Goal: Task Accomplishment & Management: Use online tool/utility

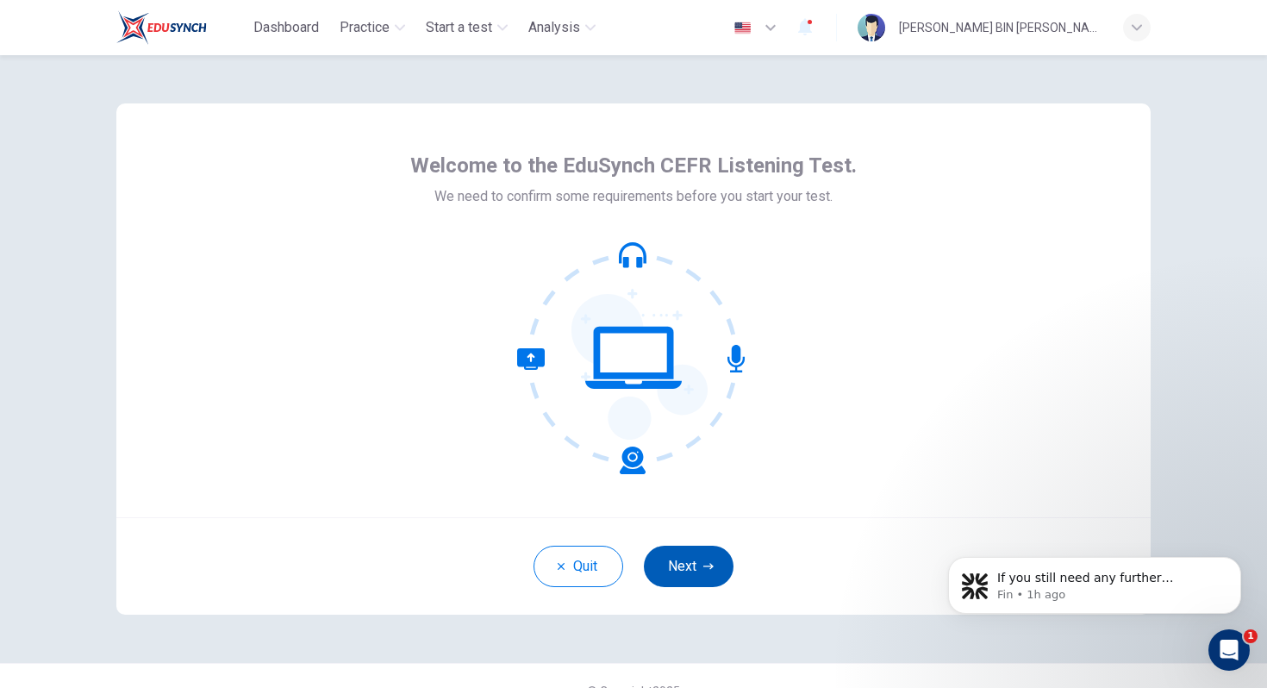
click at [707, 558] on button "Next" at bounding box center [689, 566] width 90 height 41
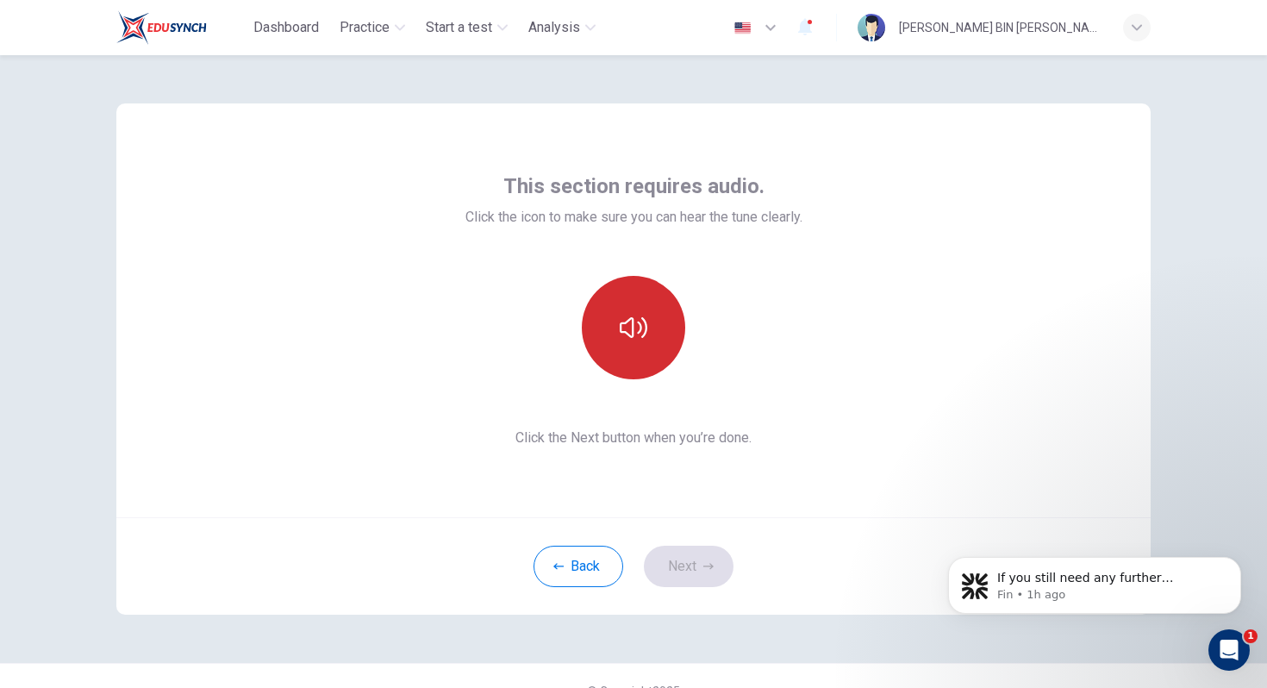
click at [642, 348] on button "button" at bounding box center [633, 327] width 103 height 103
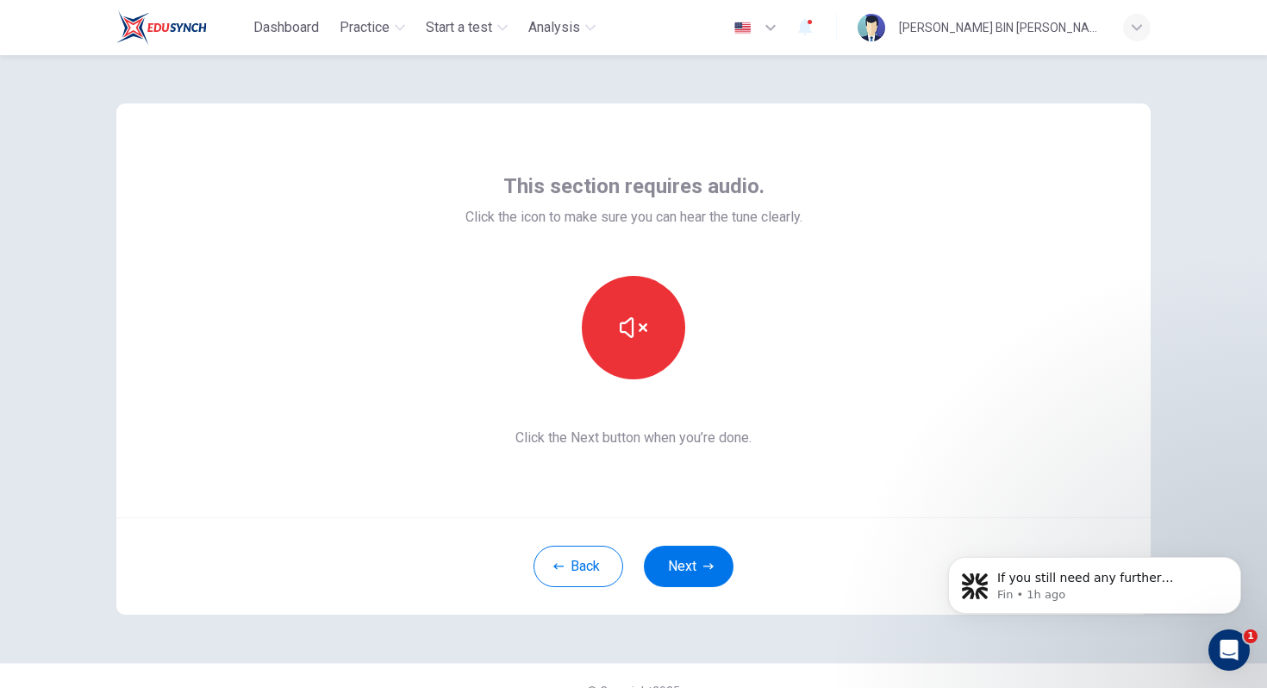
click at [794, 405] on div "This section requires audio. Click the icon to make sure you can hear the tune …" at bounding box center [633, 310] width 337 height 276
click at [637, 340] on icon "button" at bounding box center [634, 328] width 28 height 28
click at [696, 572] on button "Next" at bounding box center [689, 566] width 90 height 41
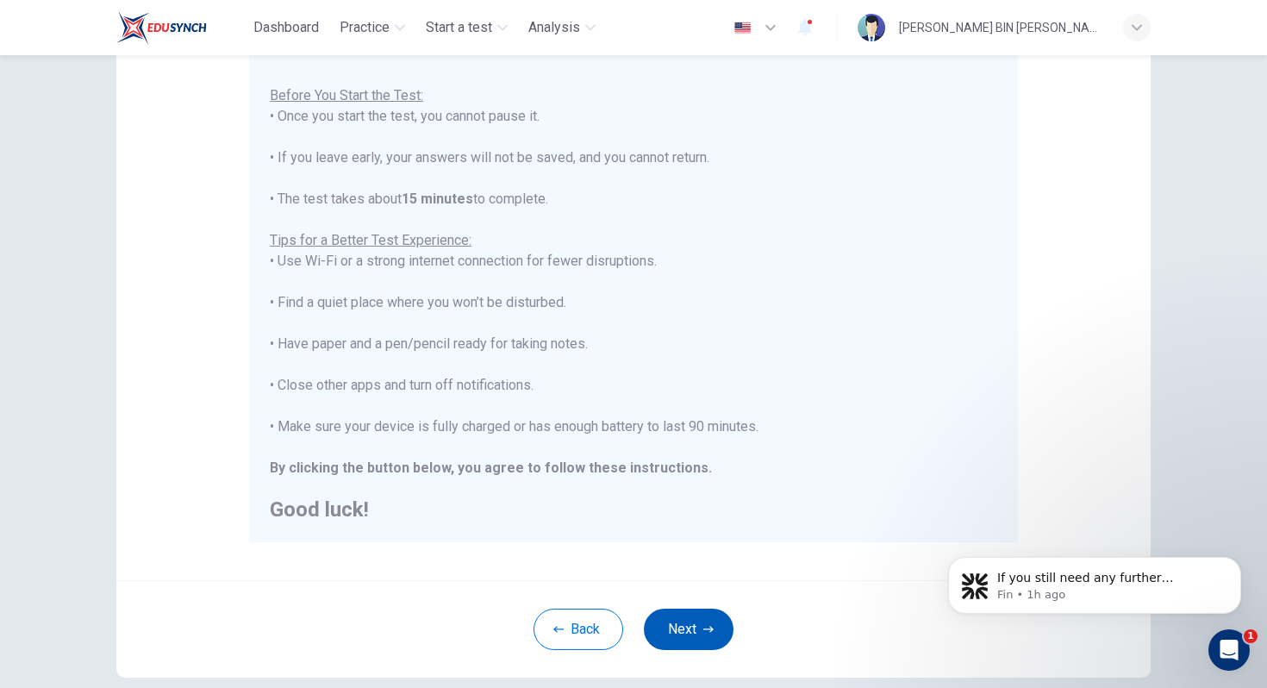
scroll to position [271, 0]
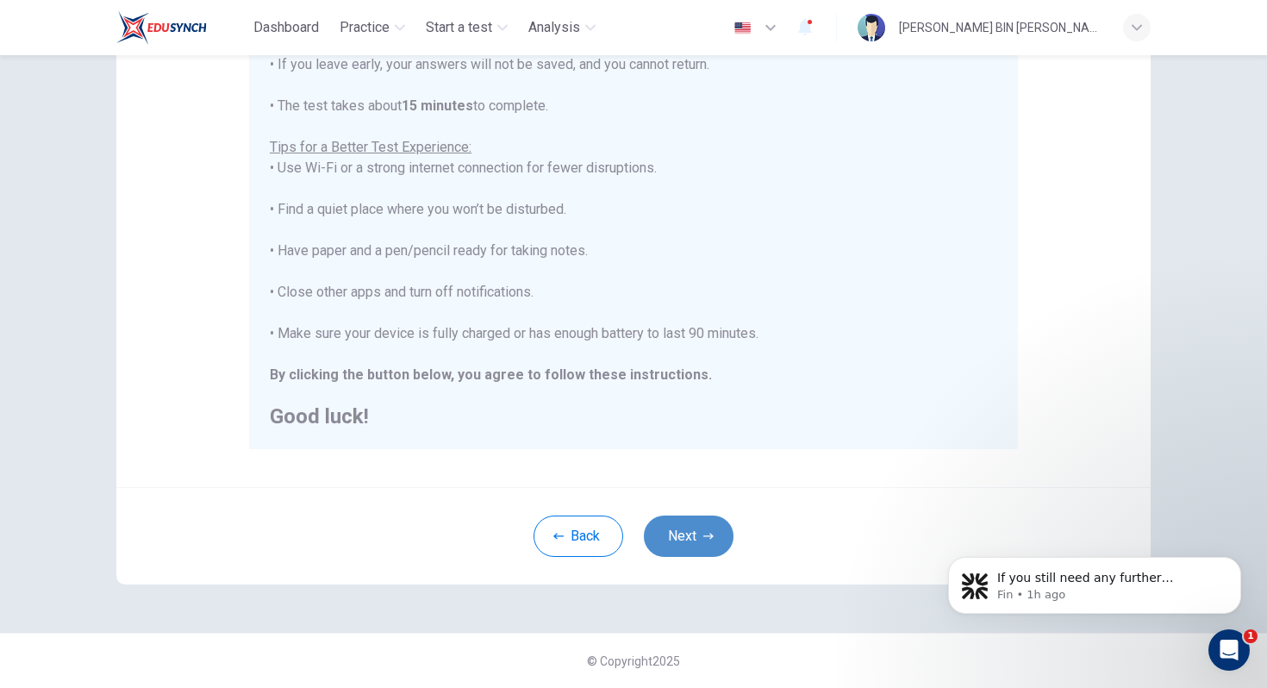
click at [688, 539] on button "Next" at bounding box center [689, 535] width 90 height 41
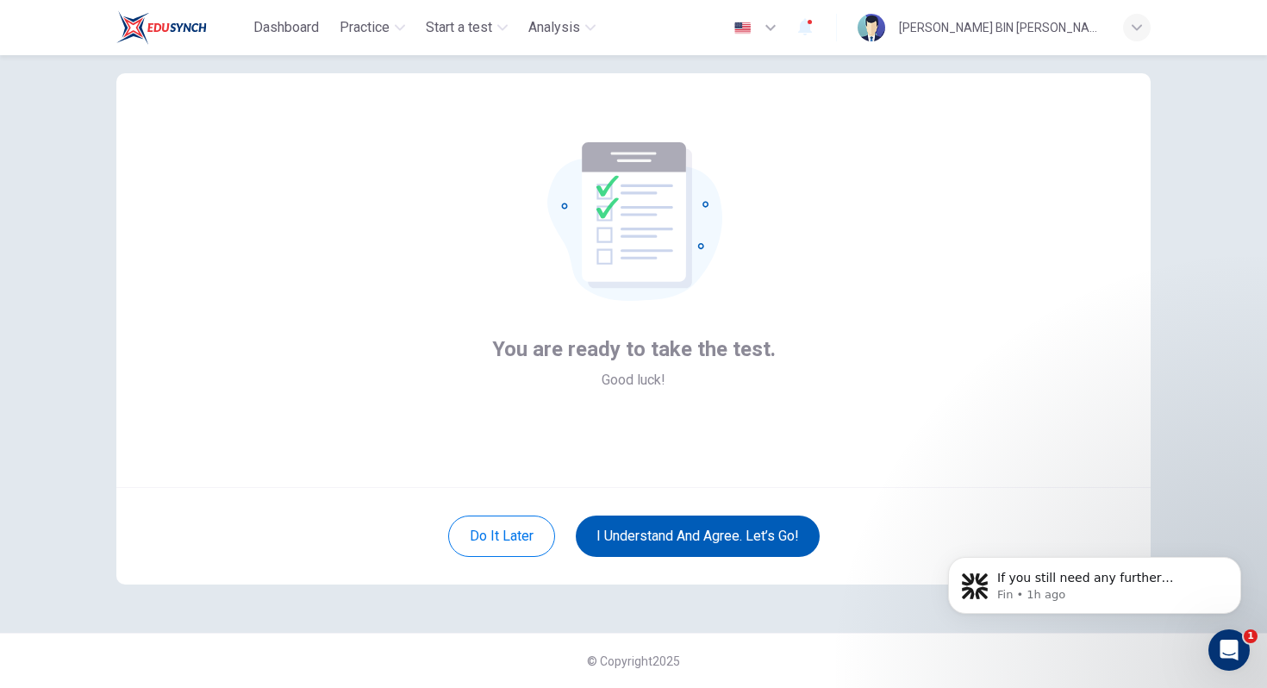
scroll to position [0, 0]
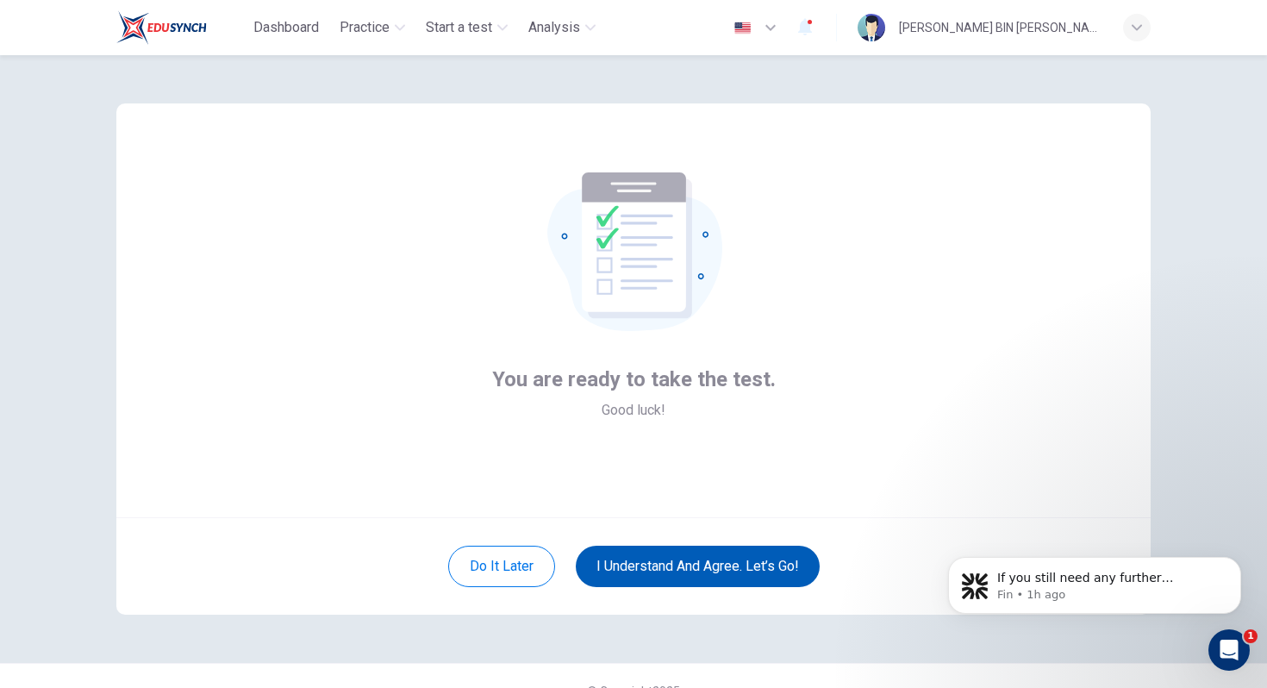
click at [683, 566] on button "I understand and agree. Let’s go!" at bounding box center [698, 566] width 244 height 41
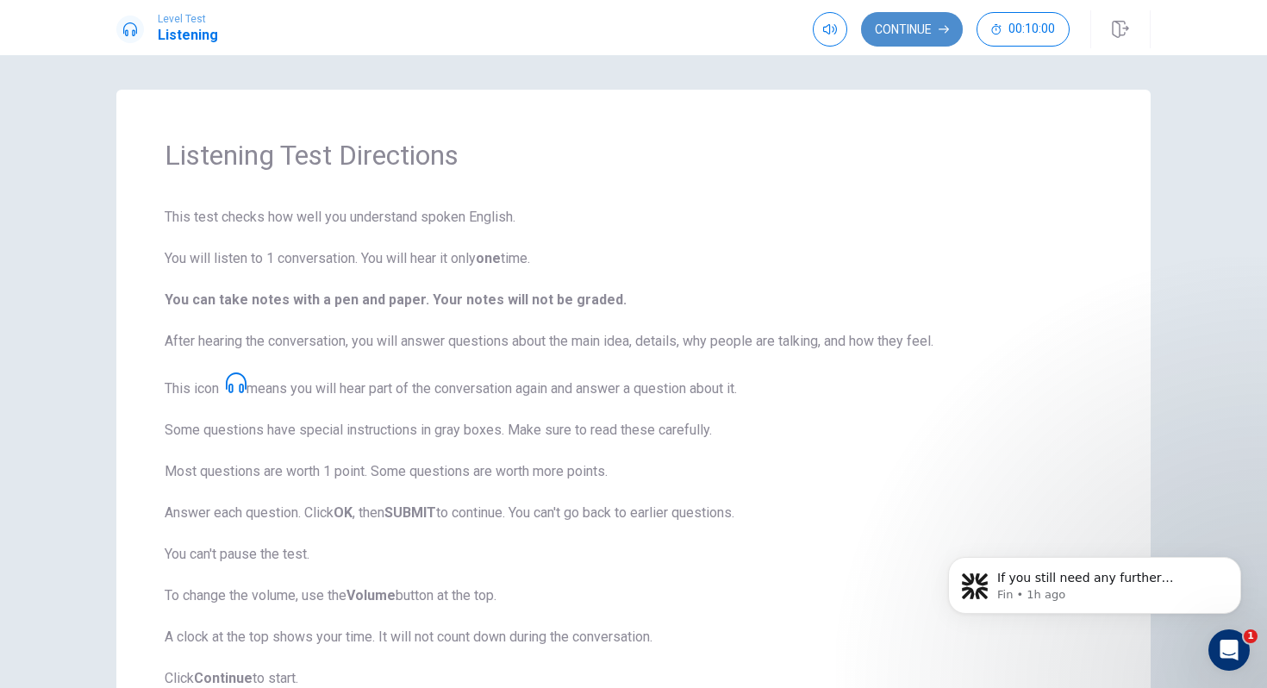
click at [904, 31] on button "Continue" at bounding box center [912, 29] width 102 height 34
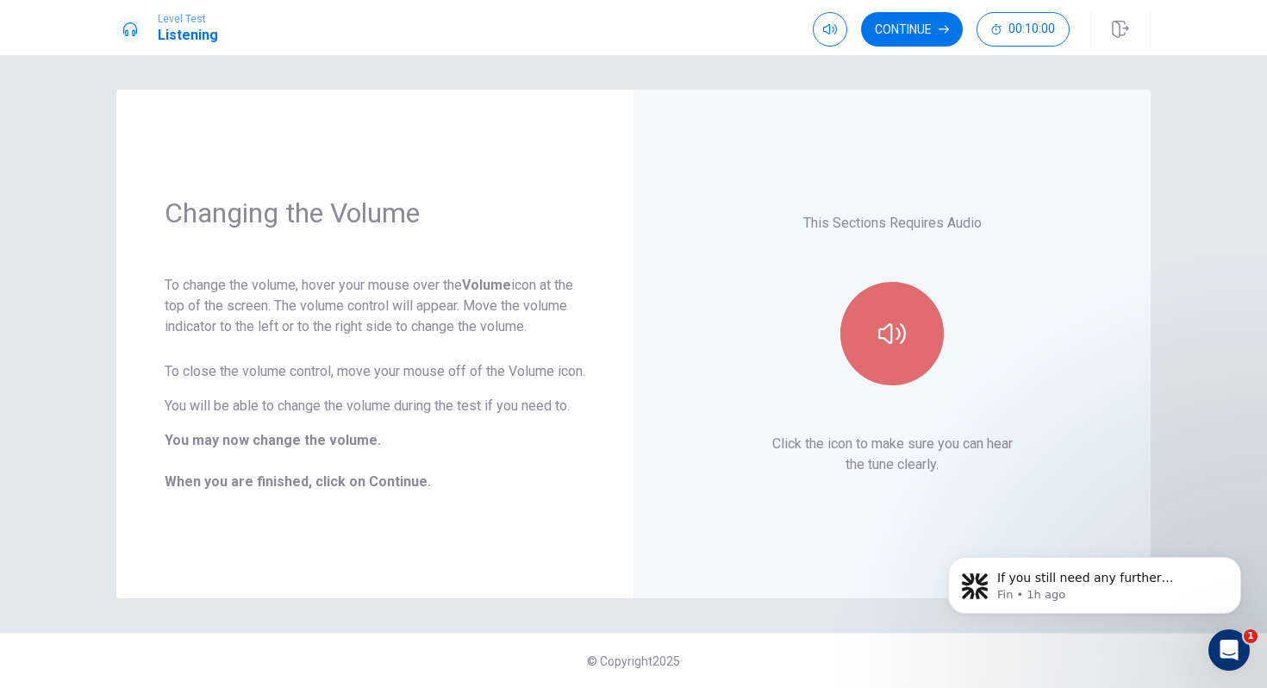
click at [890, 326] on icon "button" at bounding box center [892, 333] width 28 height 21
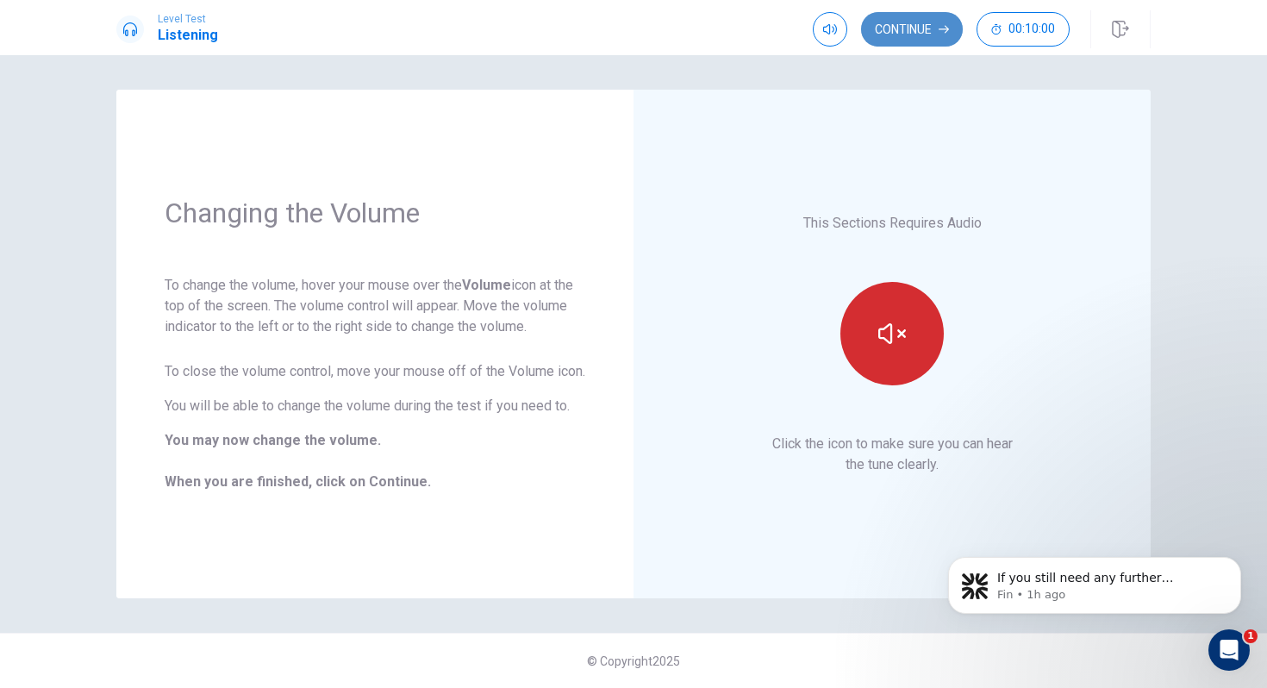
click at [915, 31] on button "Continue" at bounding box center [912, 29] width 102 height 34
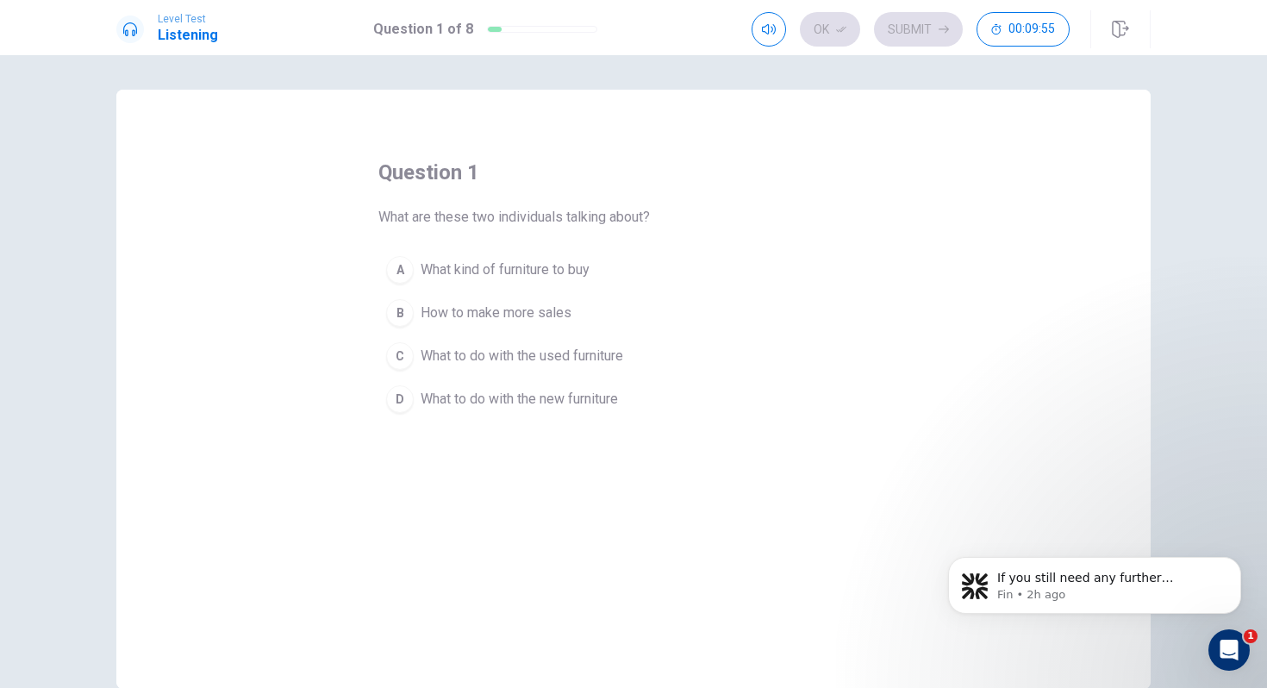
click at [397, 351] on div "C" at bounding box center [400, 356] width 28 height 28
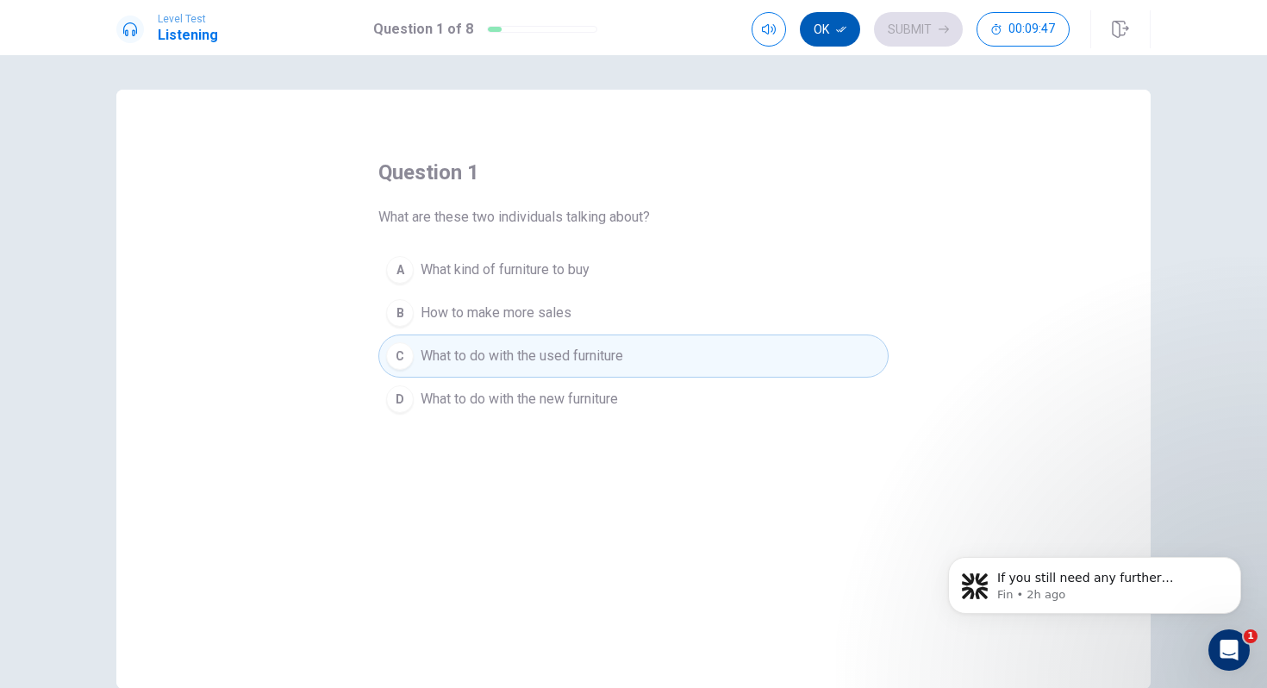
click at [830, 35] on button "Ok" at bounding box center [830, 29] width 60 height 34
click at [893, 24] on button "Submit" at bounding box center [918, 29] width 89 height 34
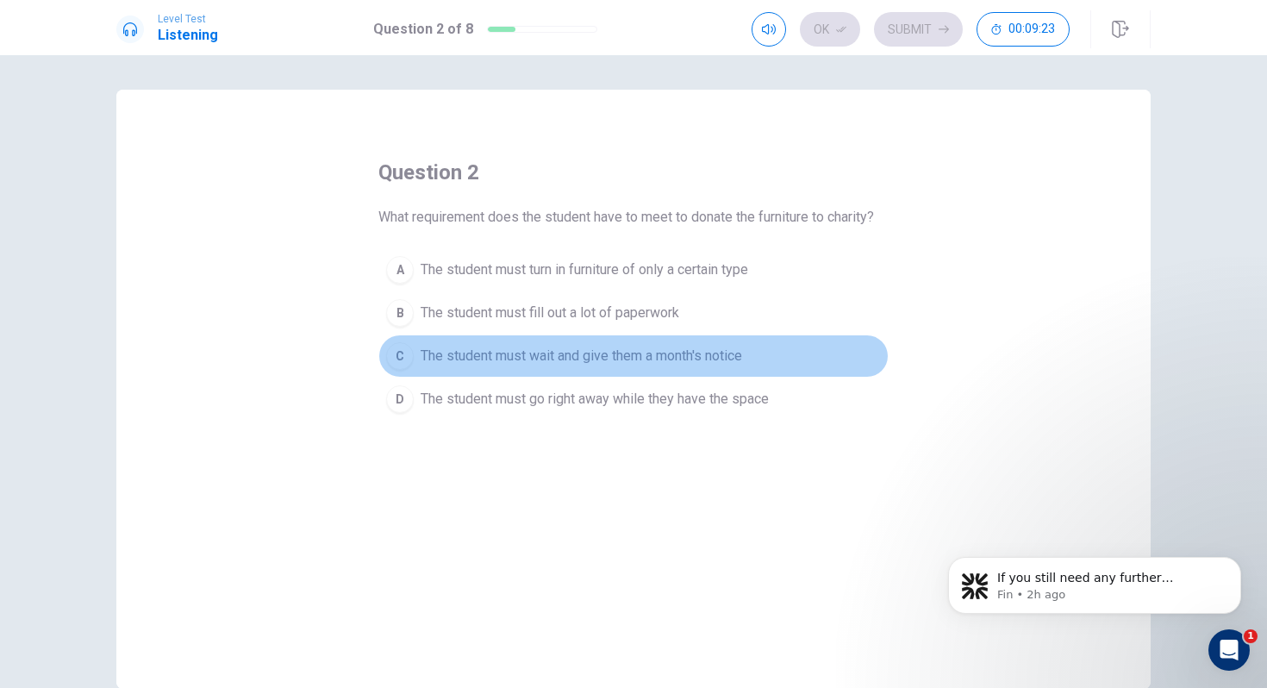
click at [394, 360] on div "C" at bounding box center [400, 356] width 28 height 28
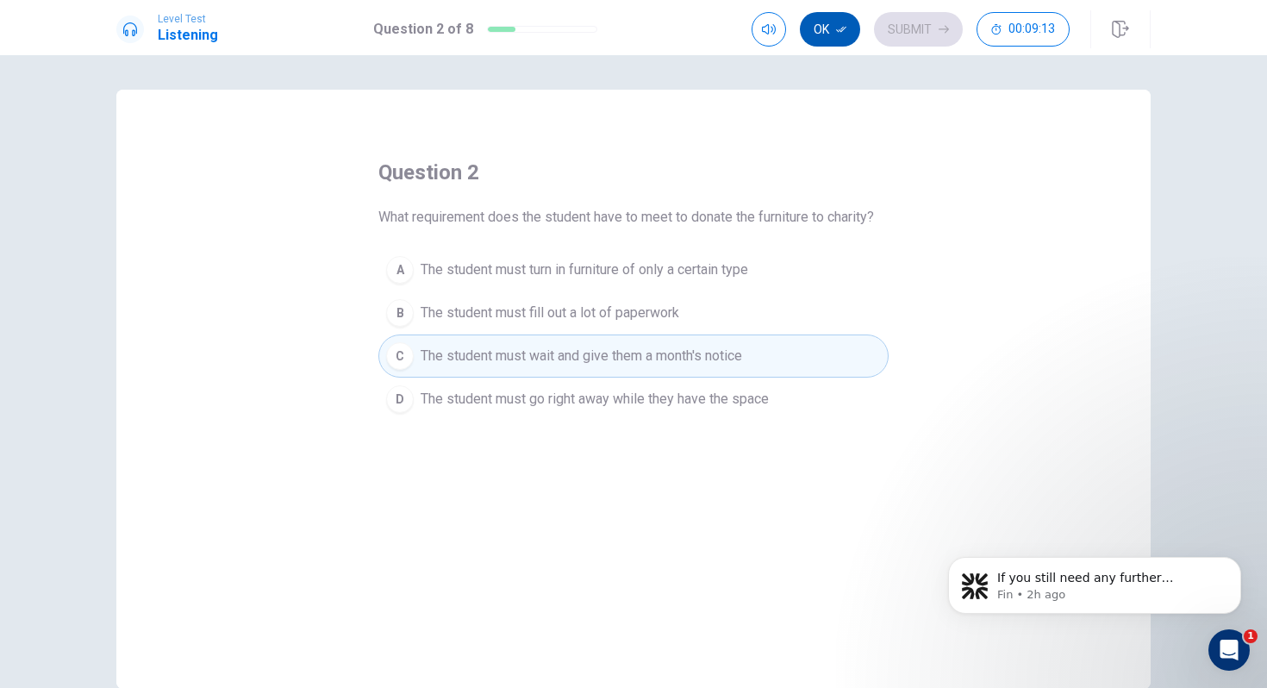
click at [818, 23] on button "Ok" at bounding box center [830, 29] width 60 height 34
click at [889, 18] on button "Submit" at bounding box center [918, 29] width 89 height 34
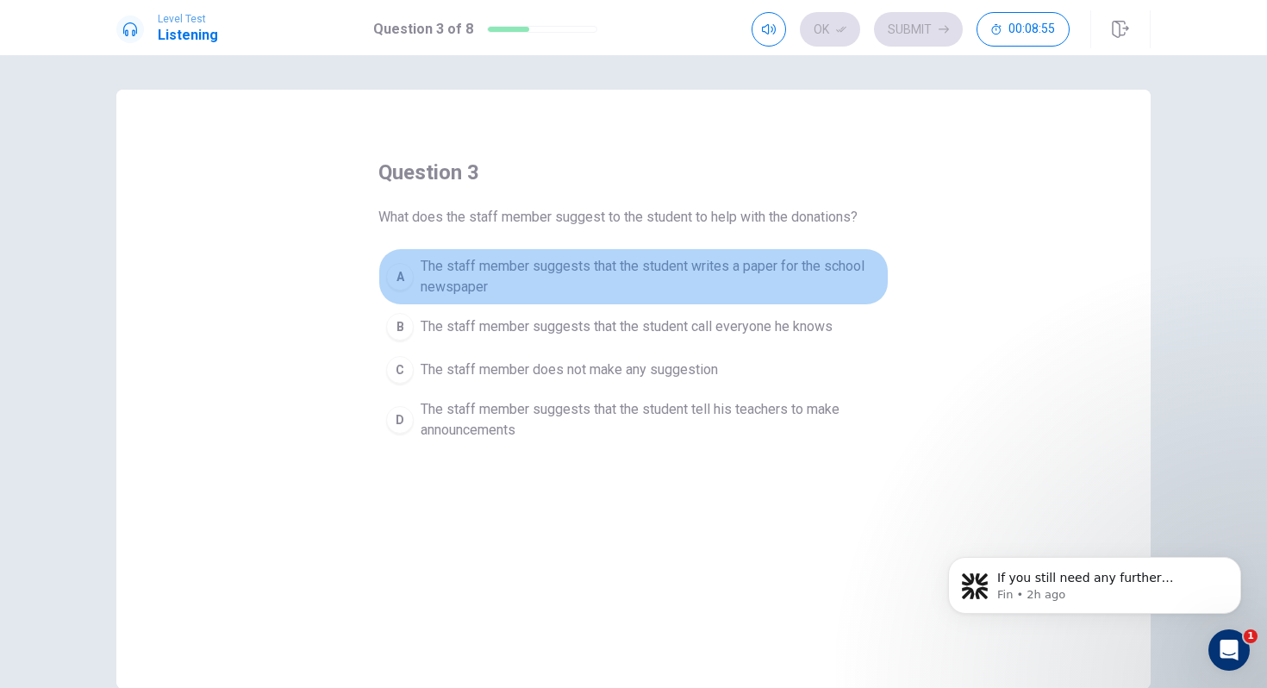
click at [391, 285] on div "A" at bounding box center [400, 277] width 28 height 28
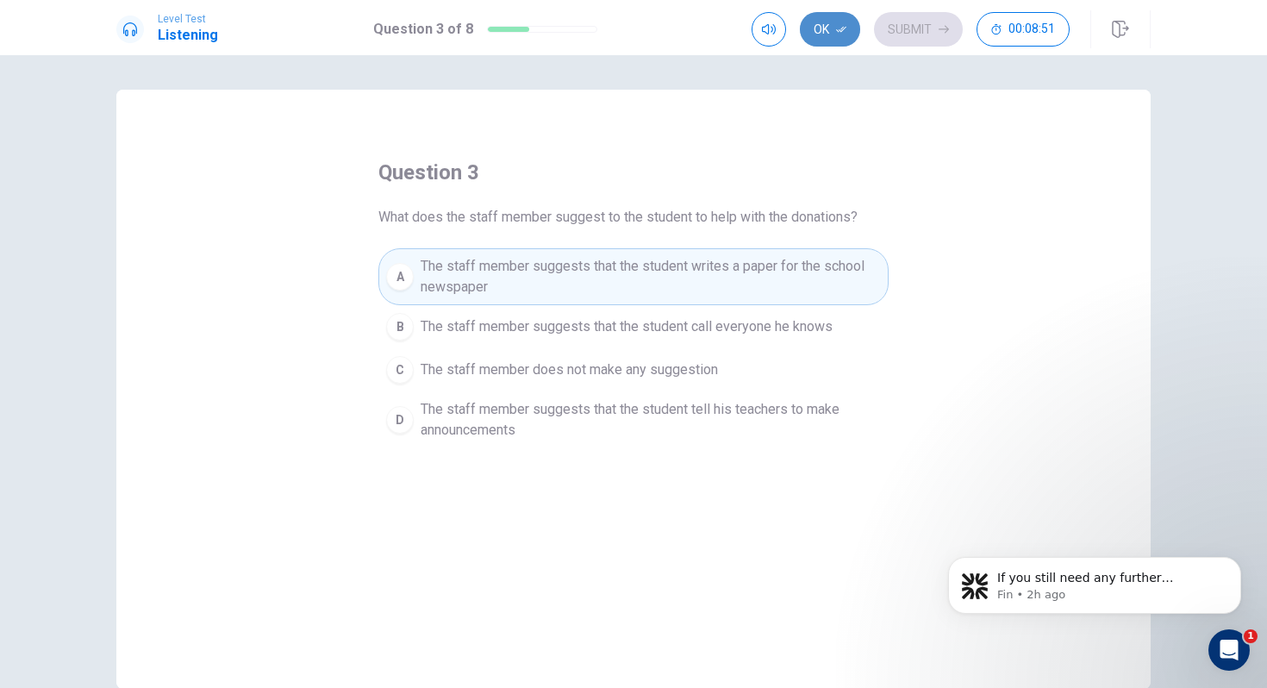
click at [826, 23] on button "Ok" at bounding box center [830, 29] width 60 height 34
click at [895, 30] on button "Submit" at bounding box center [918, 29] width 89 height 34
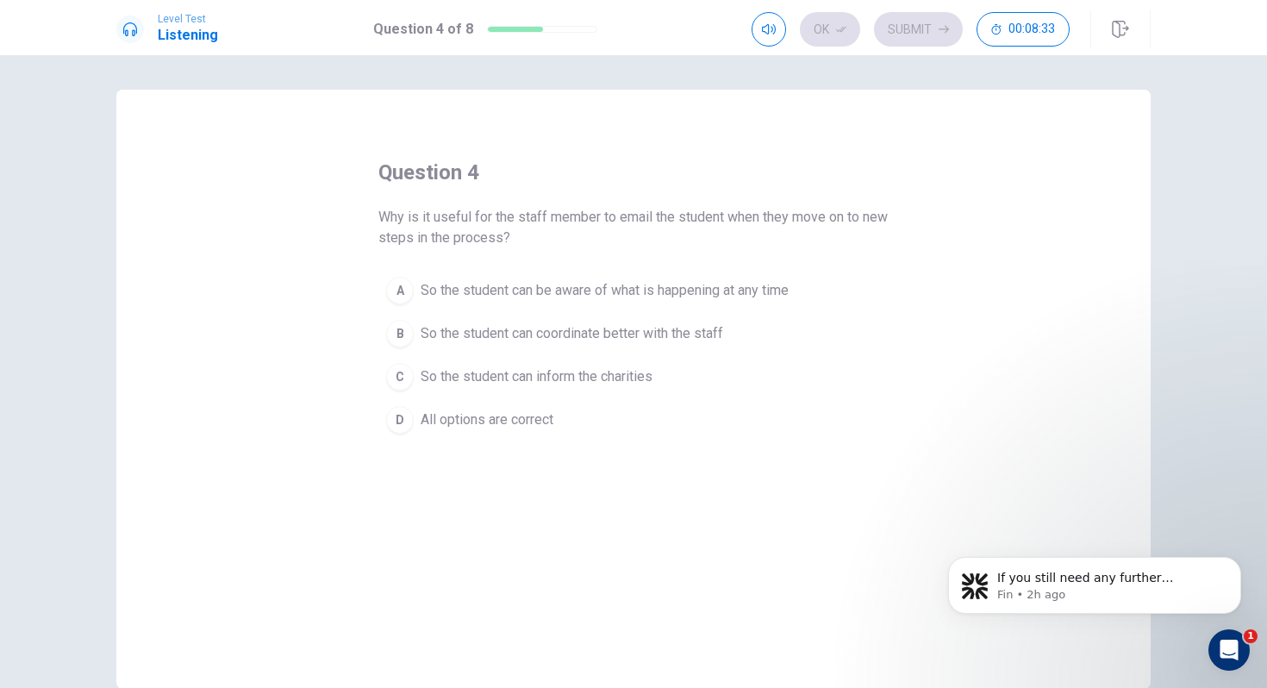
click at [399, 420] on div "D" at bounding box center [400, 420] width 28 height 28
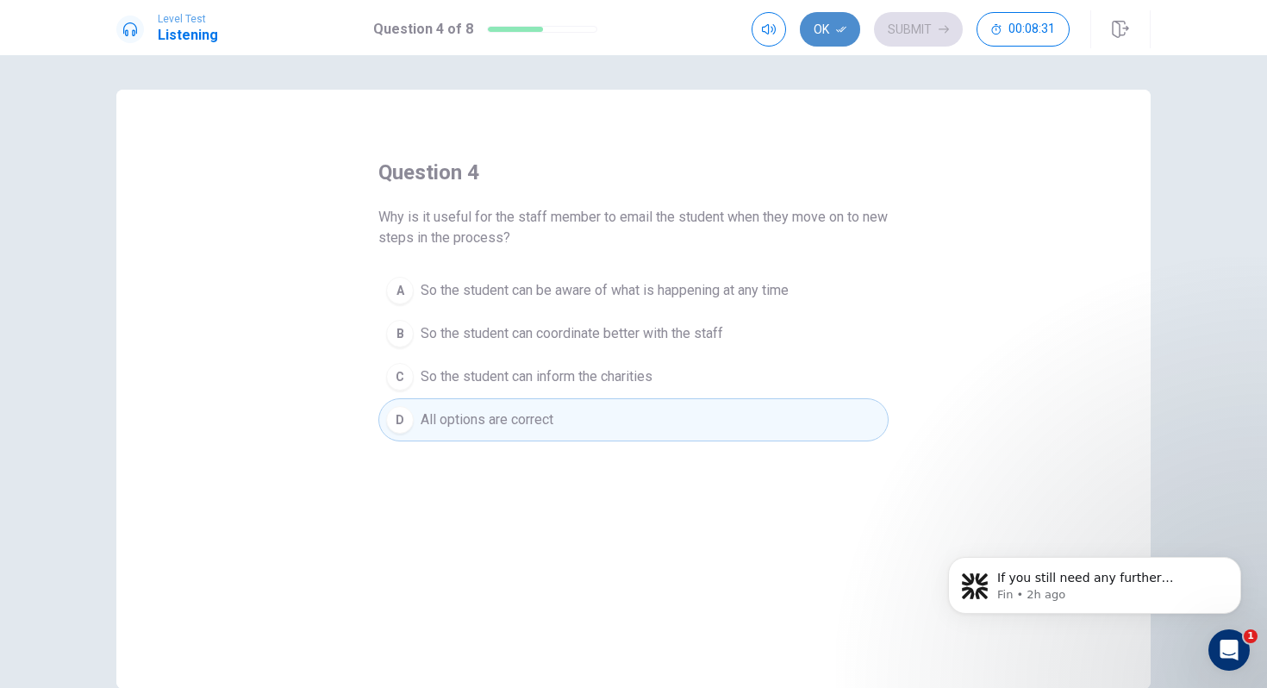
click at [845, 34] on icon "button" at bounding box center [841, 29] width 10 height 10
click at [899, 28] on button "Submit" at bounding box center [918, 29] width 89 height 34
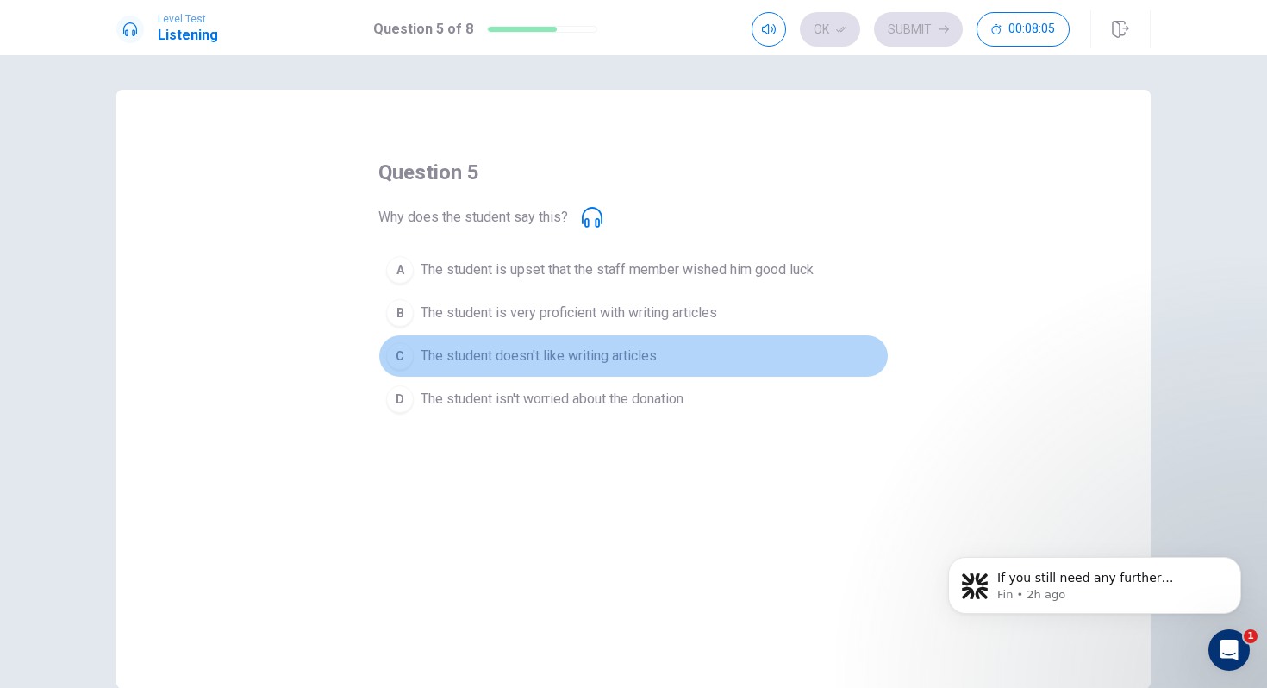
click at [398, 353] on div "C" at bounding box center [400, 356] width 28 height 28
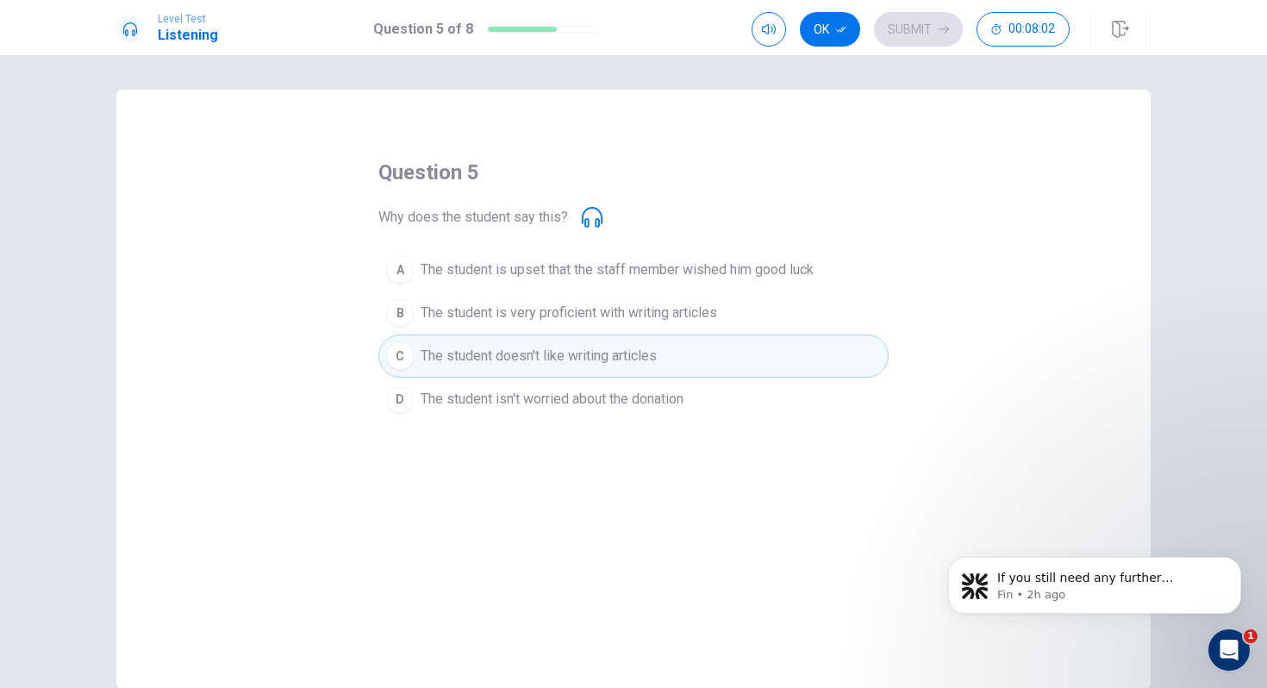
click at [585, 217] on icon at bounding box center [592, 217] width 21 height 21
click at [837, 37] on button "Ok" at bounding box center [830, 29] width 60 height 34
click at [906, 36] on button "Submit" at bounding box center [918, 29] width 89 height 34
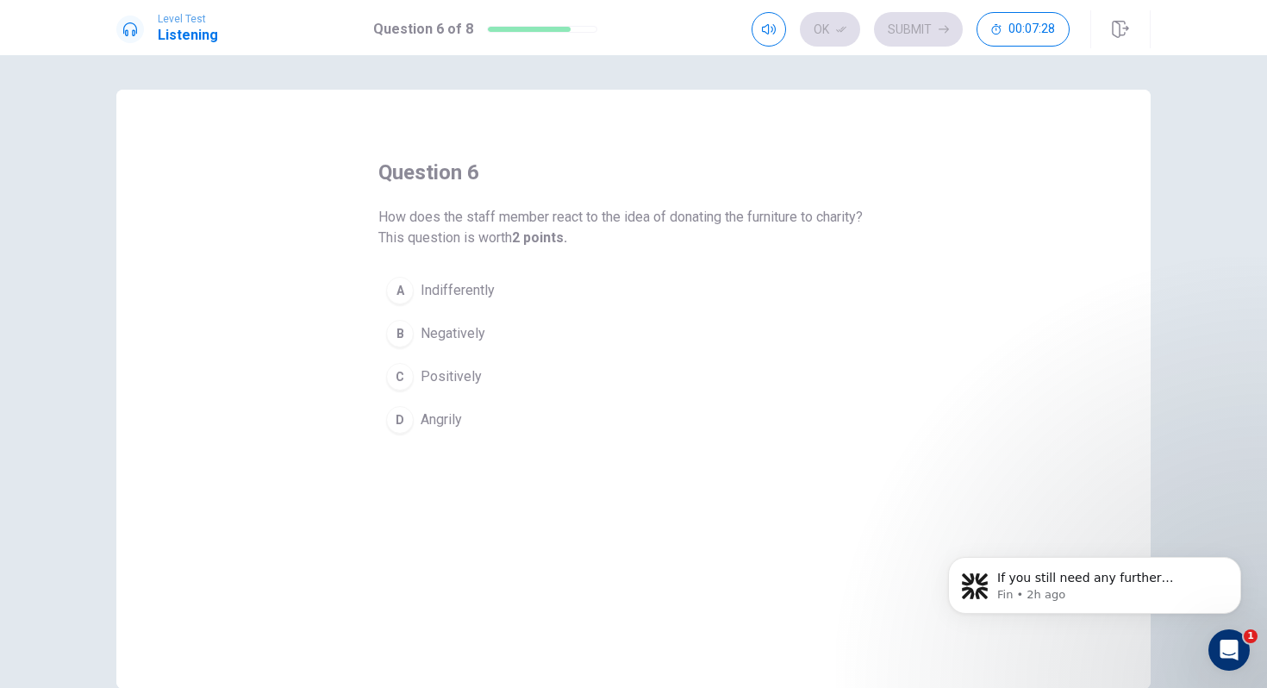
click at [396, 379] on div "C" at bounding box center [400, 377] width 28 height 28
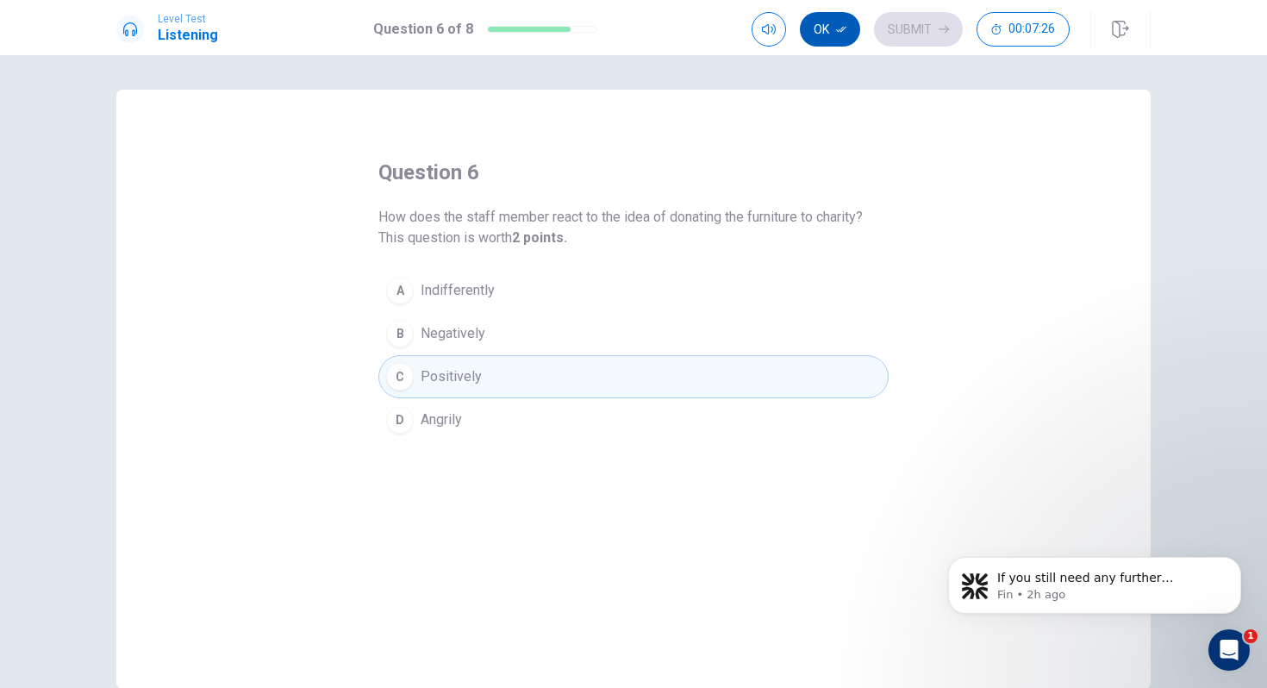
click at [831, 39] on button "Ok" at bounding box center [830, 29] width 60 height 34
click at [894, 32] on button "Submit" at bounding box center [918, 29] width 89 height 34
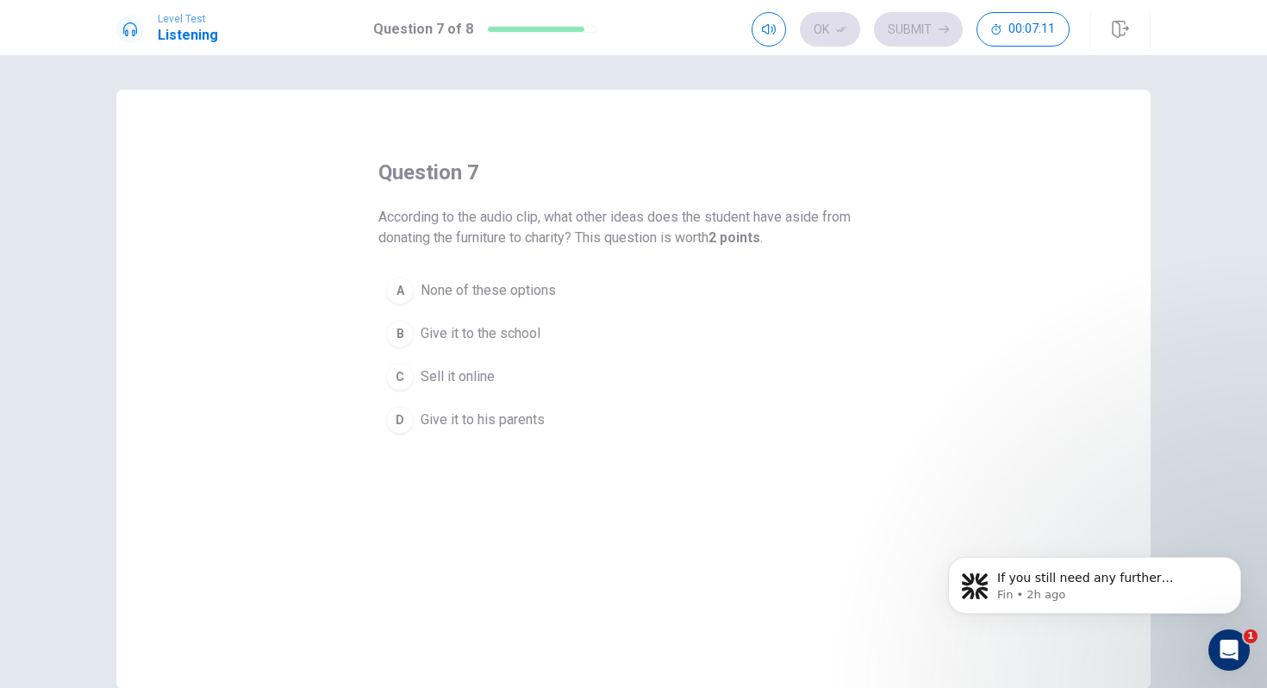
click at [399, 332] on div "B" at bounding box center [400, 334] width 28 height 28
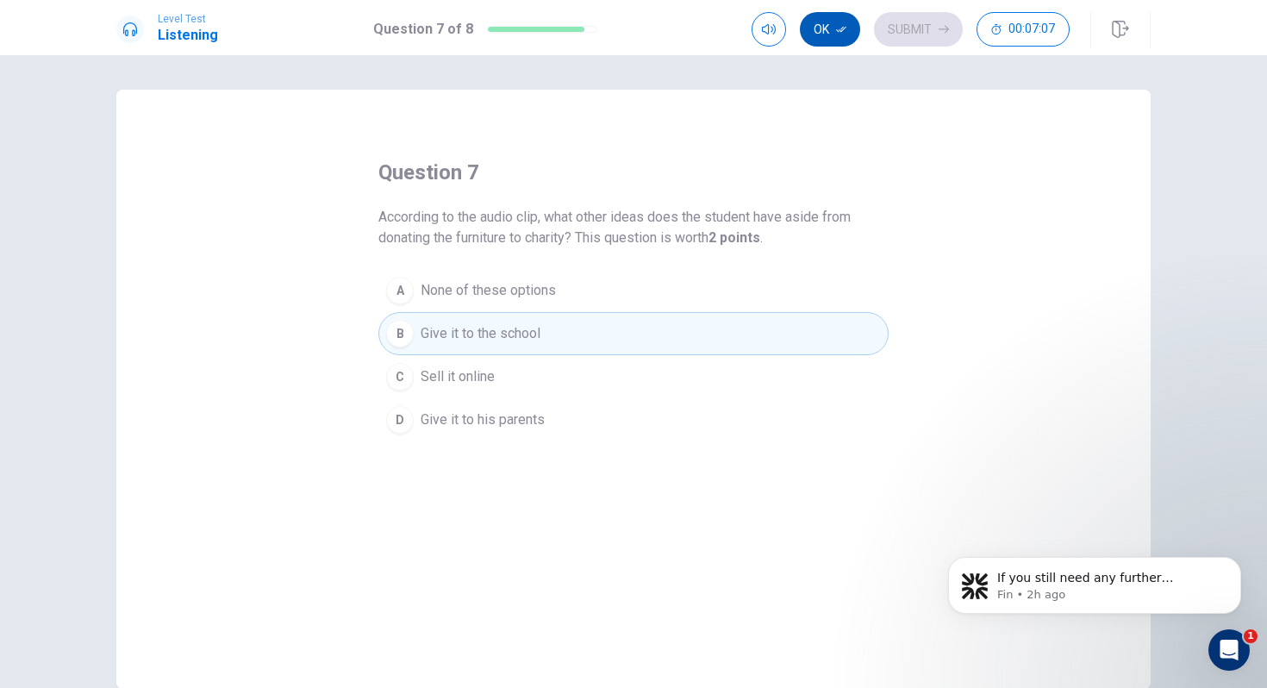
click at [830, 39] on button "Ok" at bounding box center [830, 29] width 60 height 34
click at [914, 27] on button "Submit" at bounding box center [918, 29] width 89 height 34
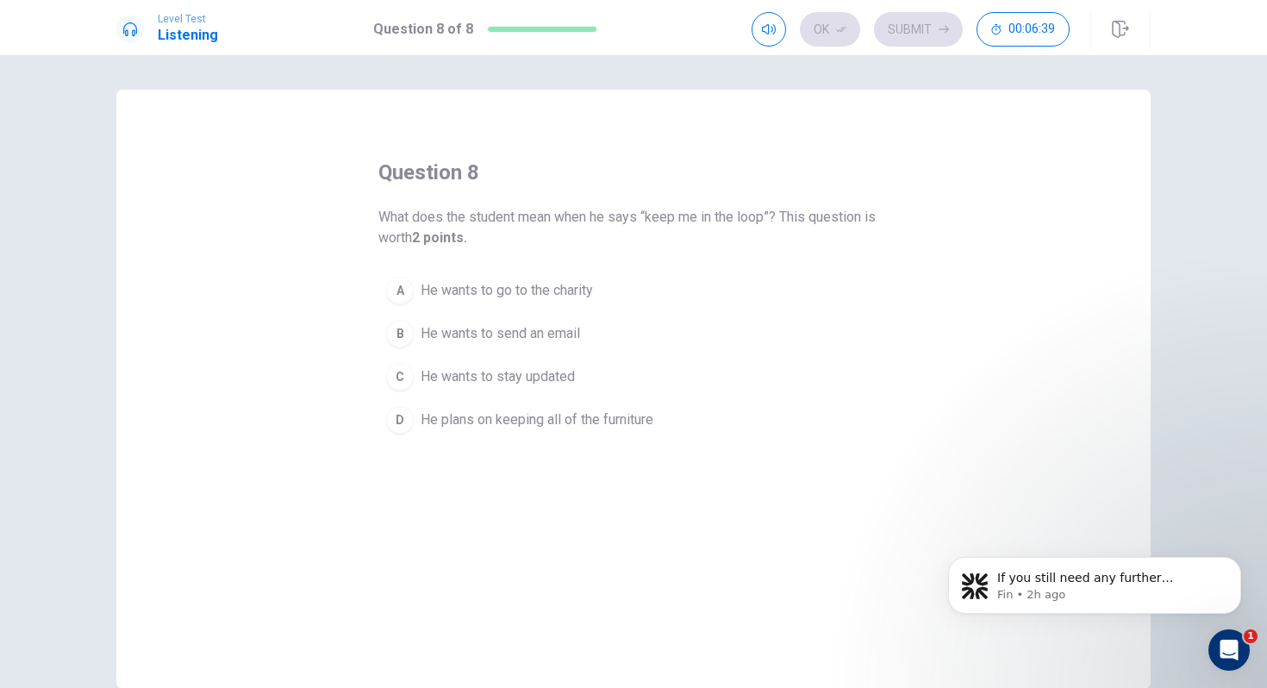
click at [399, 375] on div "C" at bounding box center [400, 377] width 28 height 28
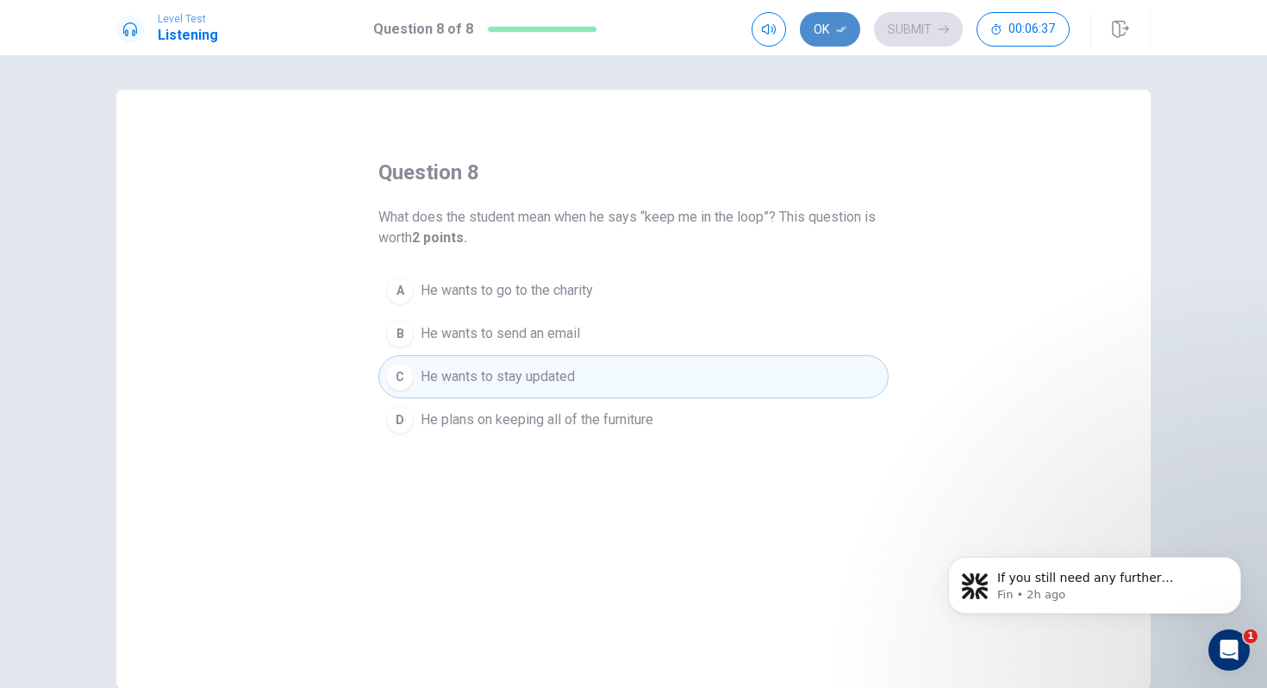
click at [824, 39] on button "Ok" at bounding box center [830, 29] width 60 height 34
click at [891, 33] on button "Submit" at bounding box center [918, 29] width 89 height 34
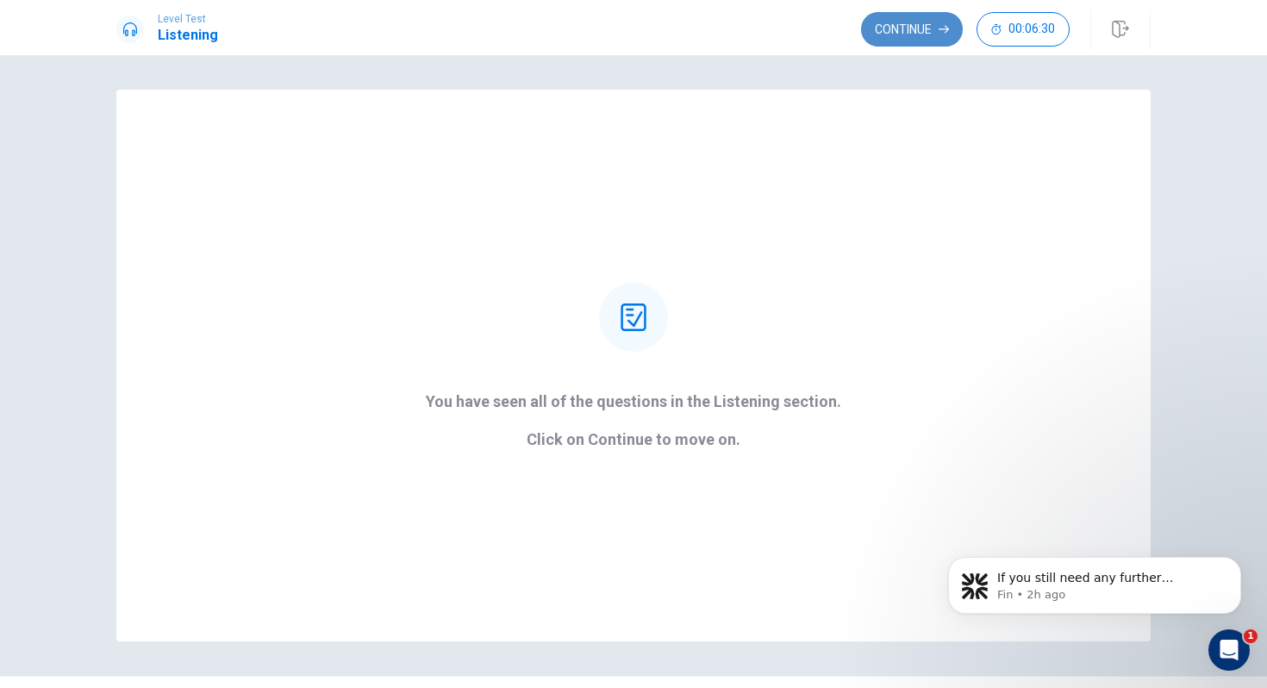
click at [901, 35] on button "Continue" at bounding box center [912, 29] width 102 height 34
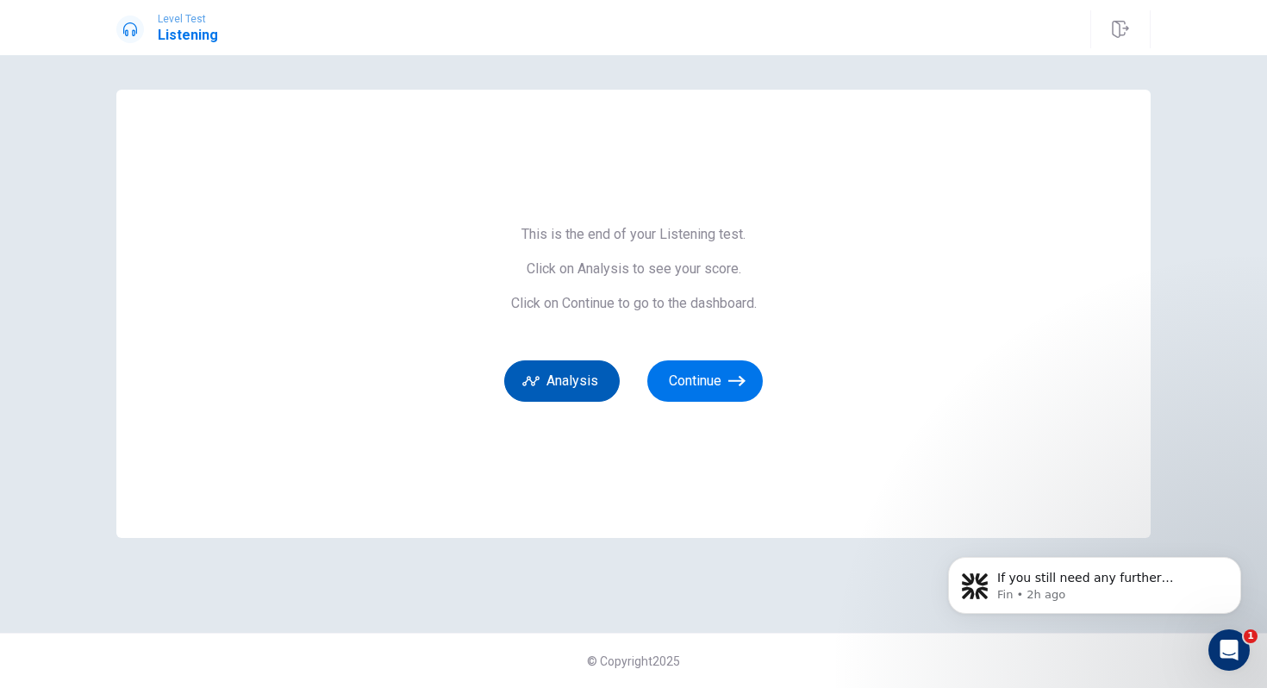
click at [582, 395] on button "Analysis" at bounding box center [561, 380] width 115 height 41
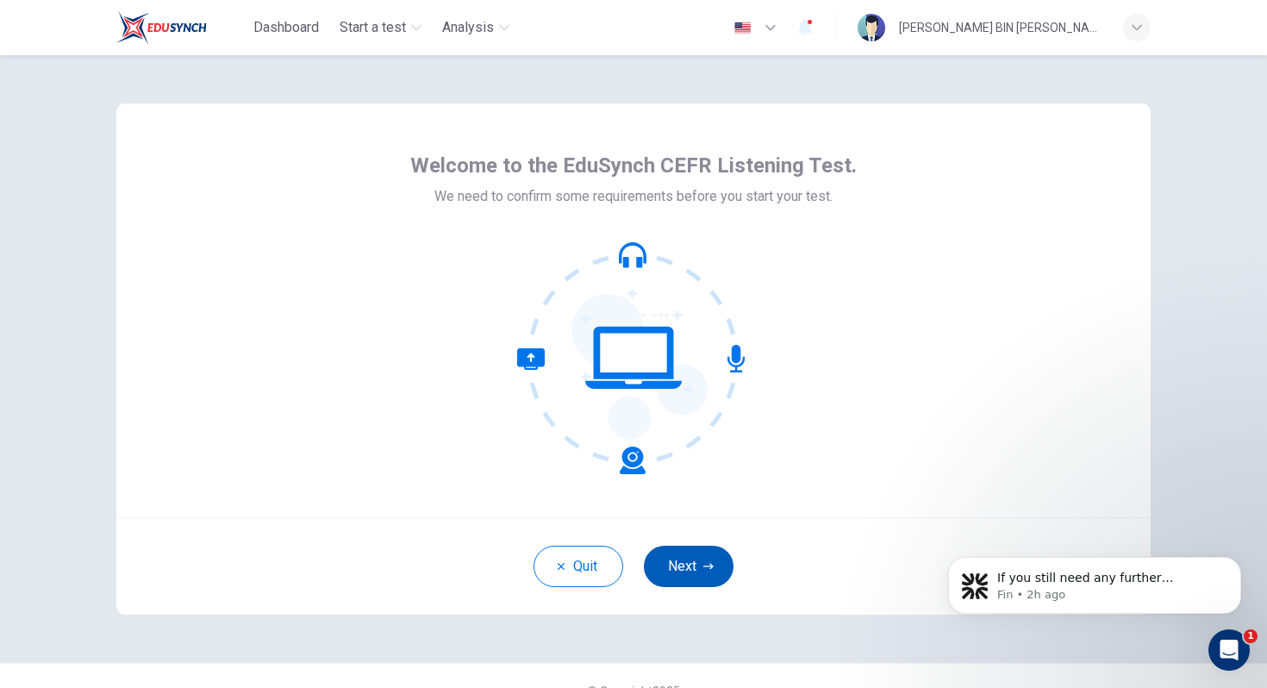
click at [697, 558] on button "Next" at bounding box center [689, 566] width 90 height 41
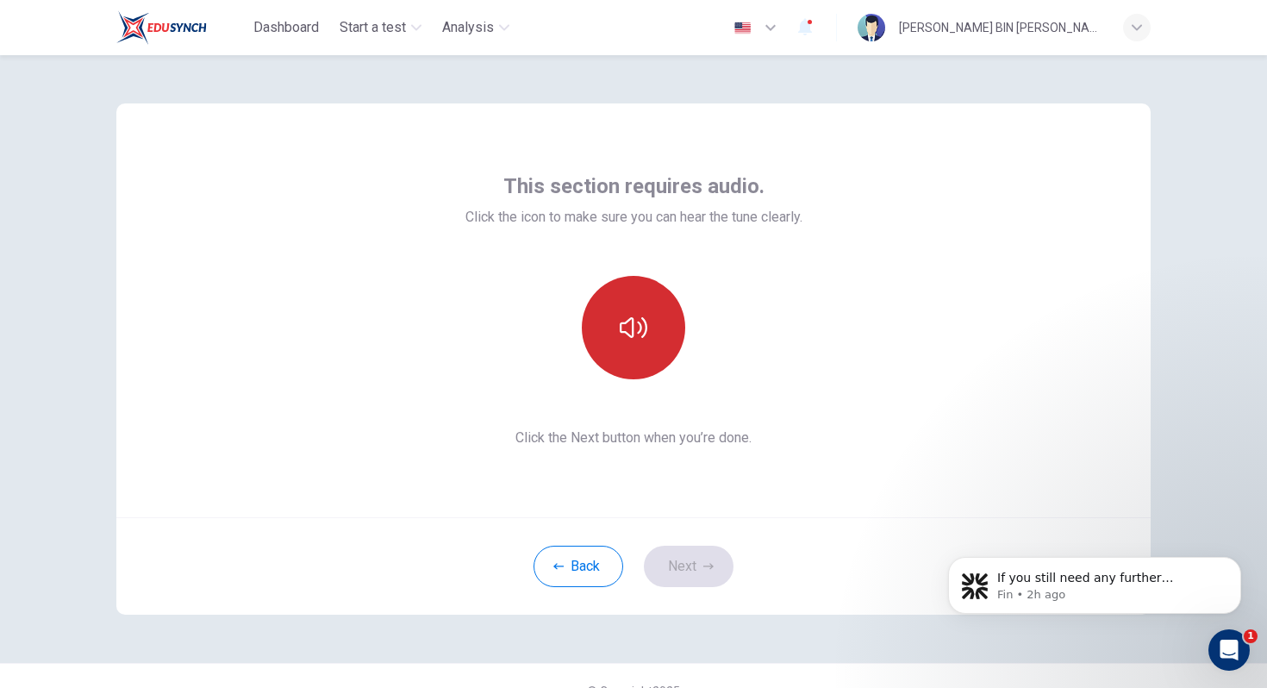
click at [633, 343] on button "button" at bounding box center [633, 327] width 103 height 103
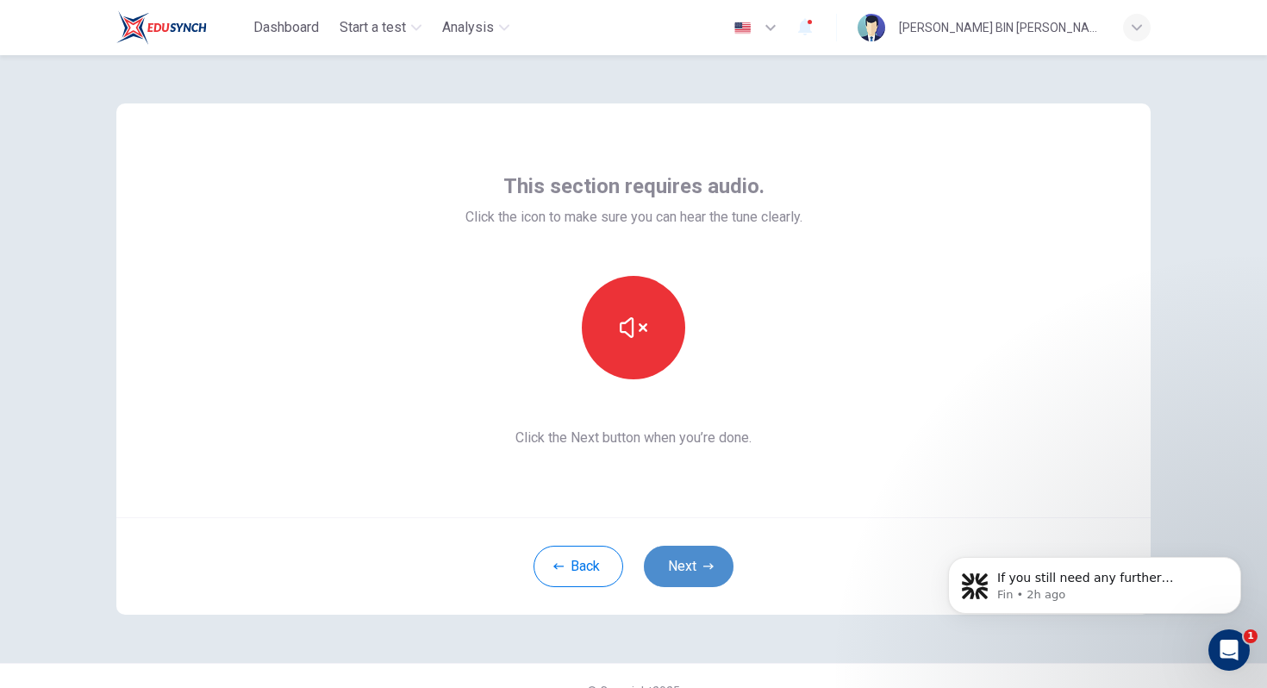
click at [682, 560] on button "Next" at bounding box center [689, 566] width 90 height 41
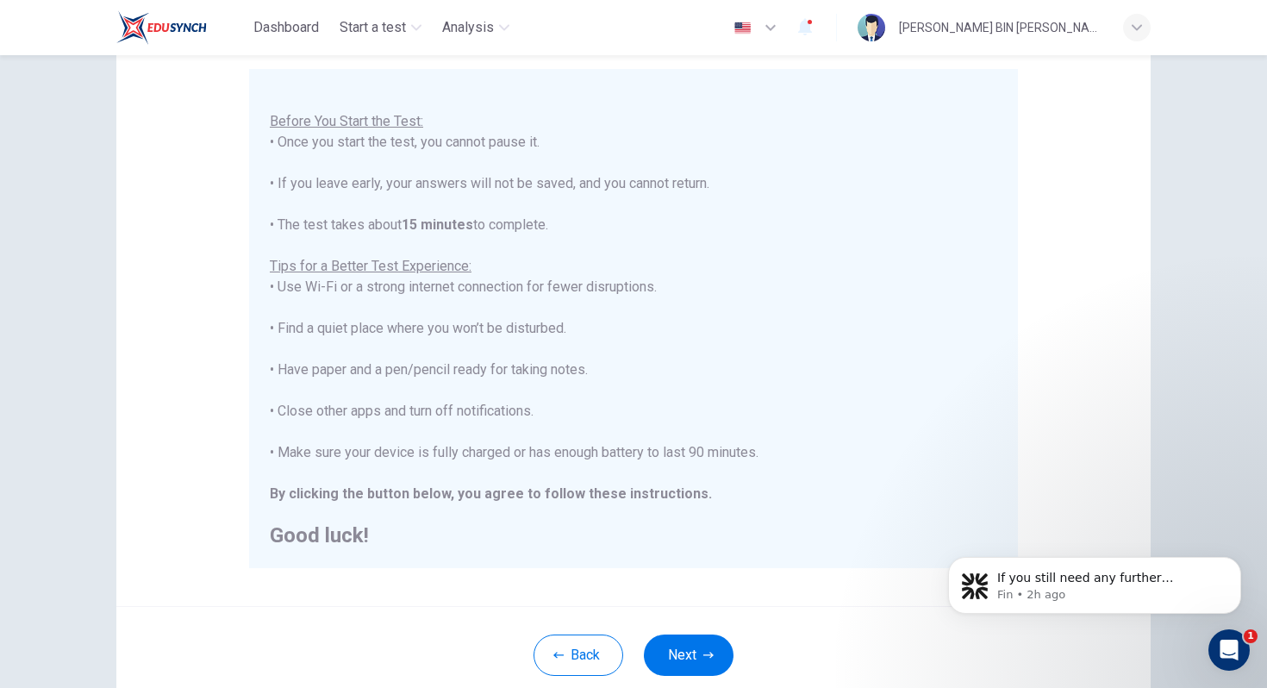
scroll to position [157, 0]
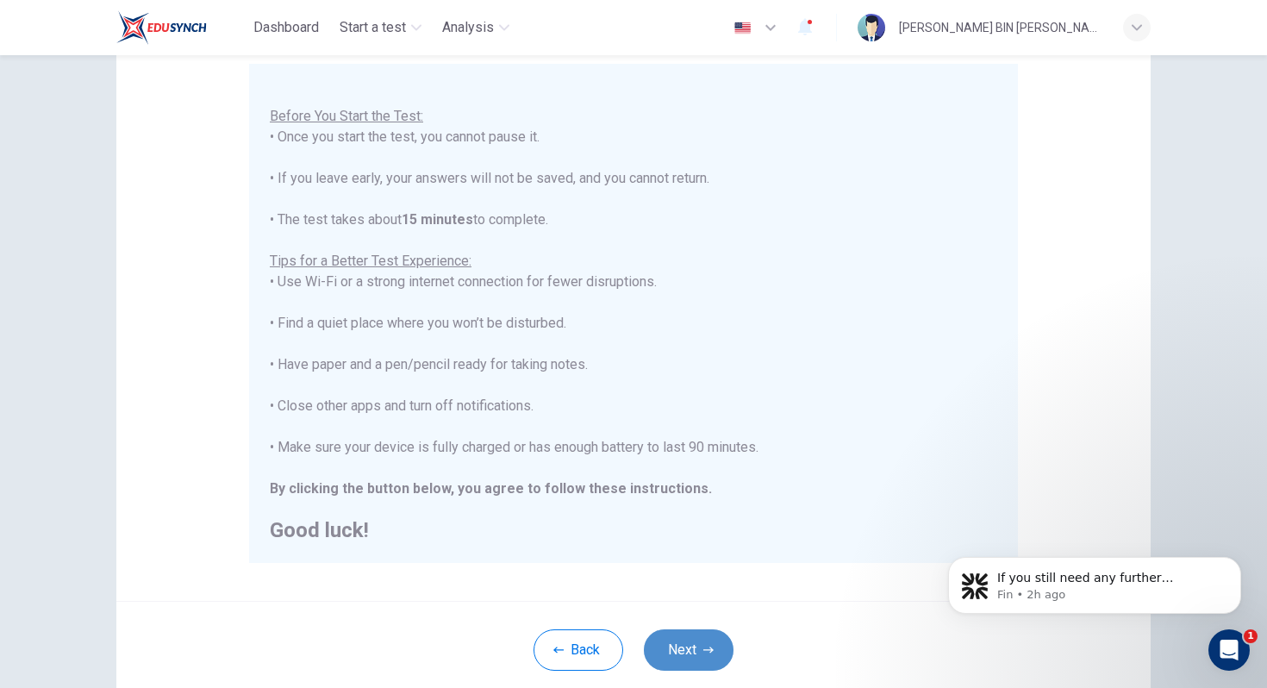
click at [689, 644] on button "Next" at bounding box center [689, 649] width 90 height 41
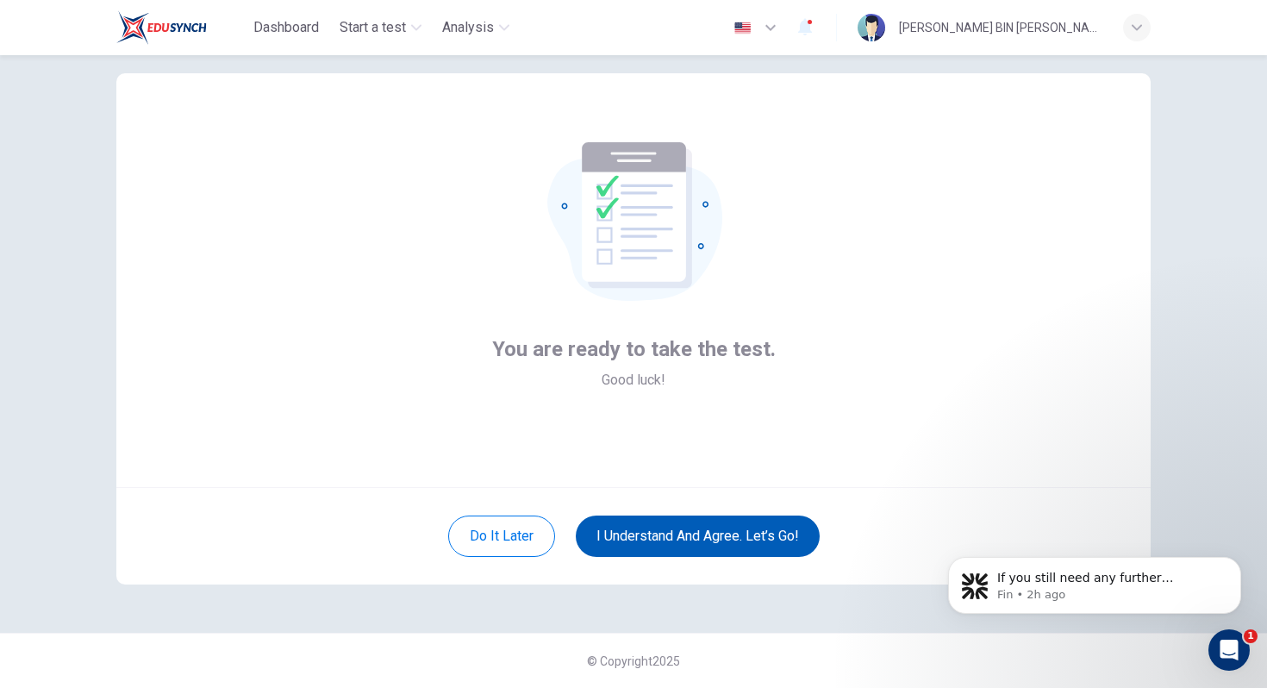
click at [695, 528] on button "I understand and agree. Let’s go!" at bounding box center [698, 535] width 244 height 41
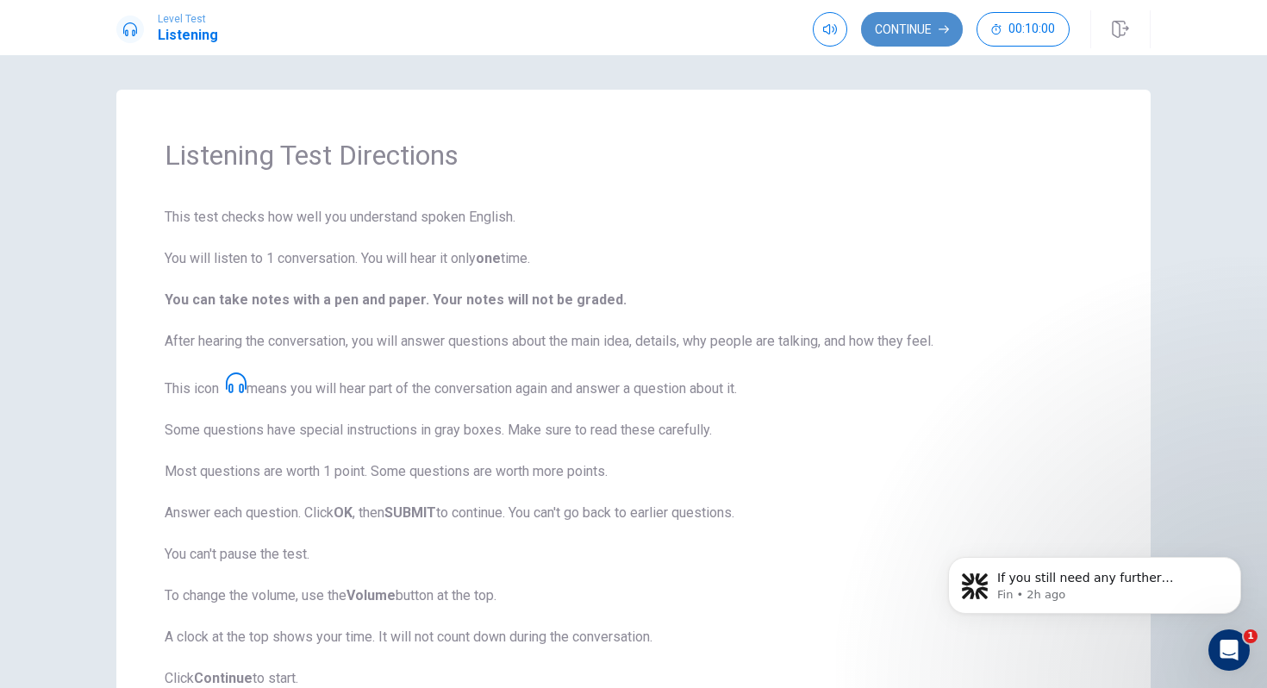
click at [894, 26] on button "Continue" at bounding box center [912, 29] width 102 height 34
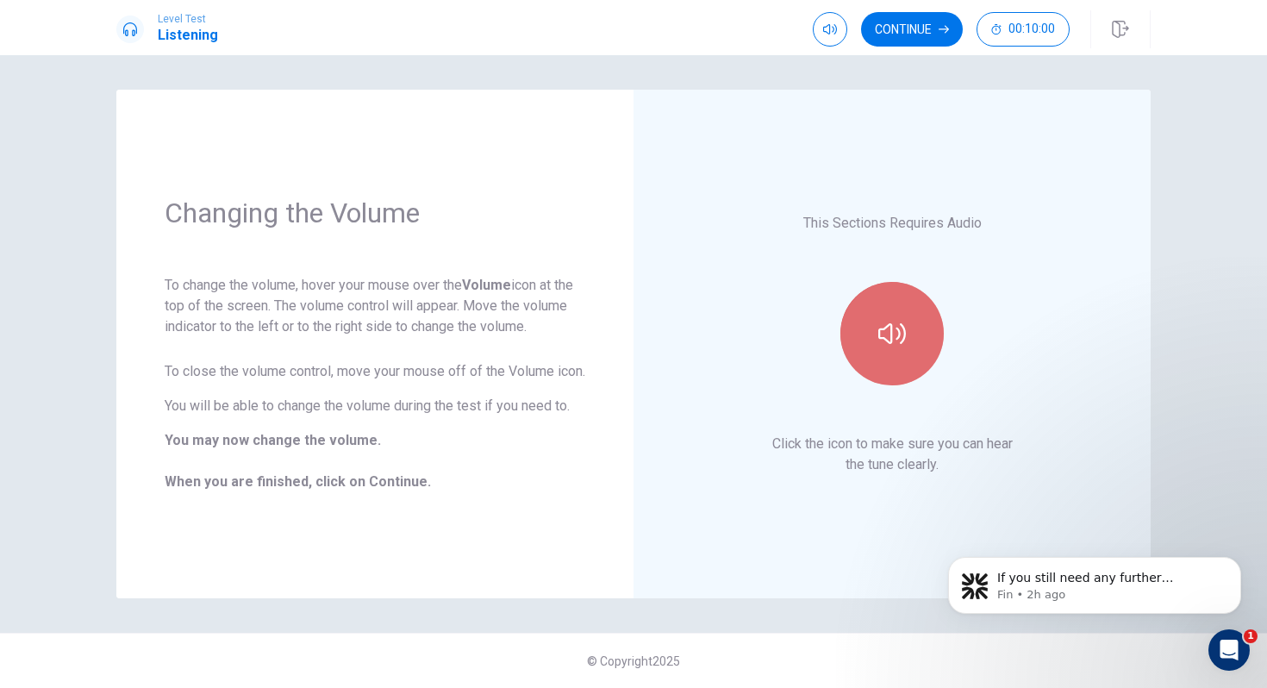
click at [886, 324] on icon "button" at bounding box center [892, 334] width 28 height 28
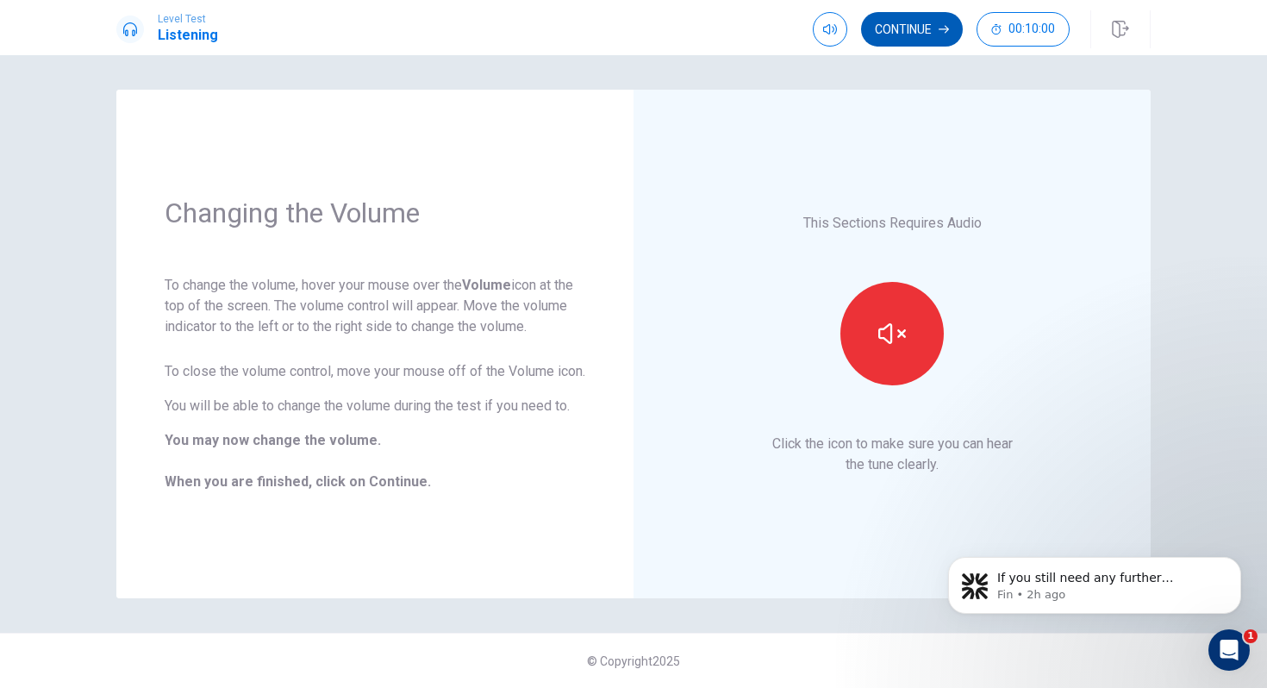
click at [916, 32] on button "Continue" at bounding box center [912, 29] width 102 height 34
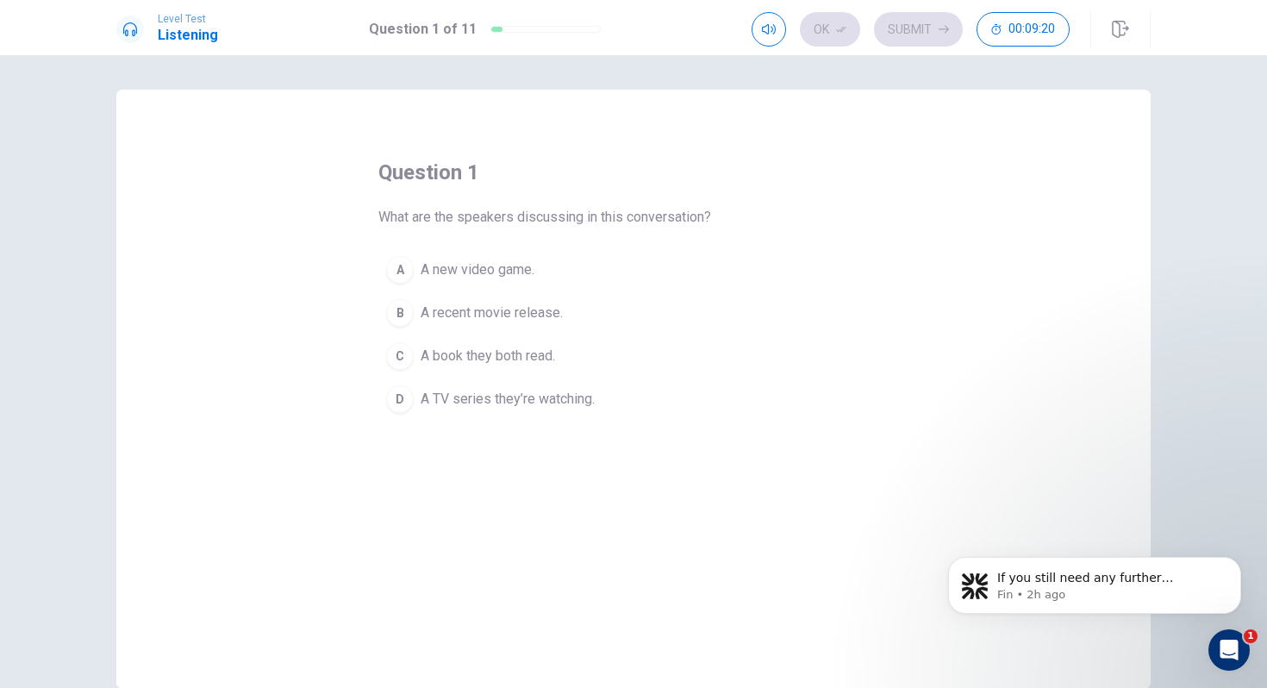
click at [397, 310] on div "B" at bounding box center [400, 313] width 28 height 28
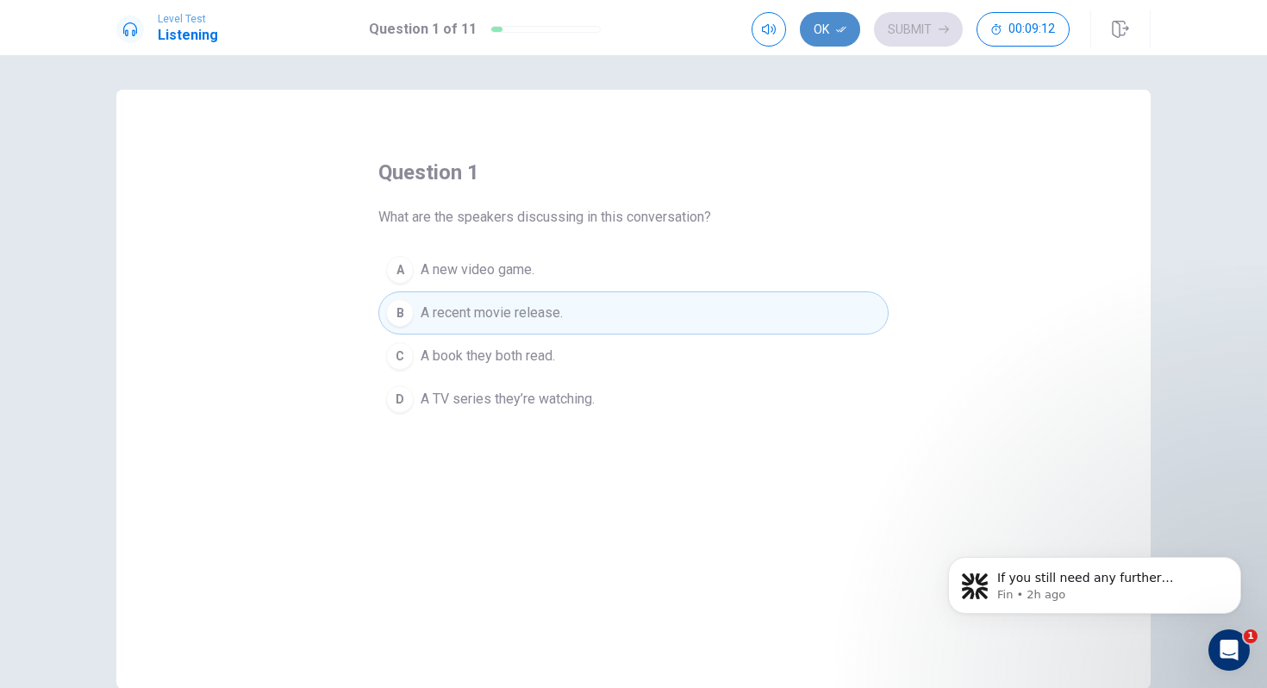
click at [816, 22] on button "Ok" at bounding box center [830, 29] width 60 height 34
click at [908, 27] on button "Submit" at bounding box center [918, 29] width 89 height 34
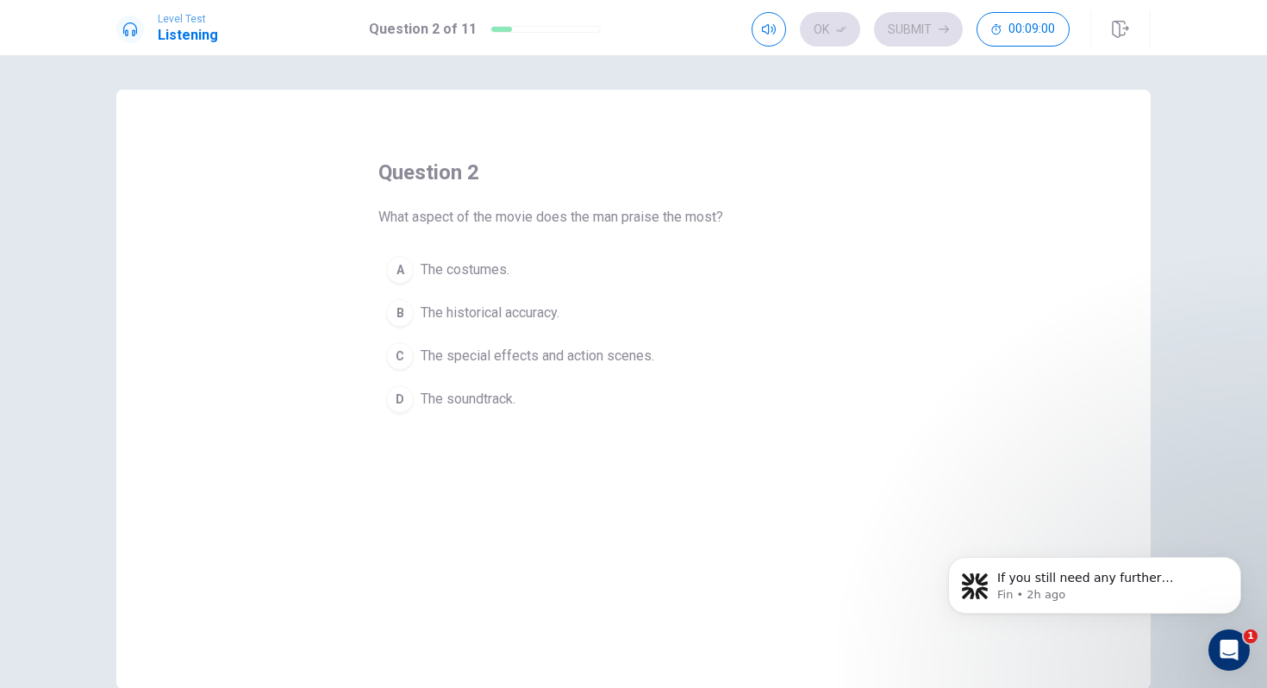
click at [399, 353] on div "C" at bounding box center [400, 356] width 28 height 28
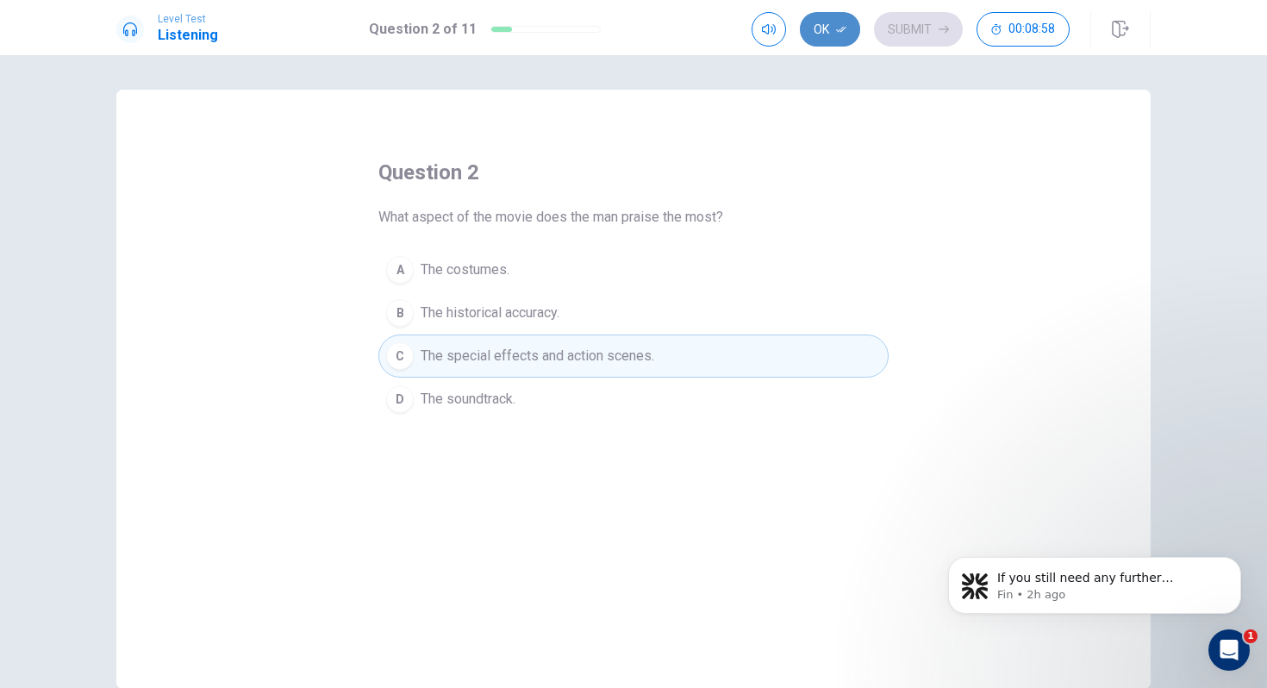
click at [830, 33] on button "Ok" at bounding box center [830, 29] width 60 height 34
click at [890, 34] on button "Submit" at bounding box center [918, 29] width 89 height 34
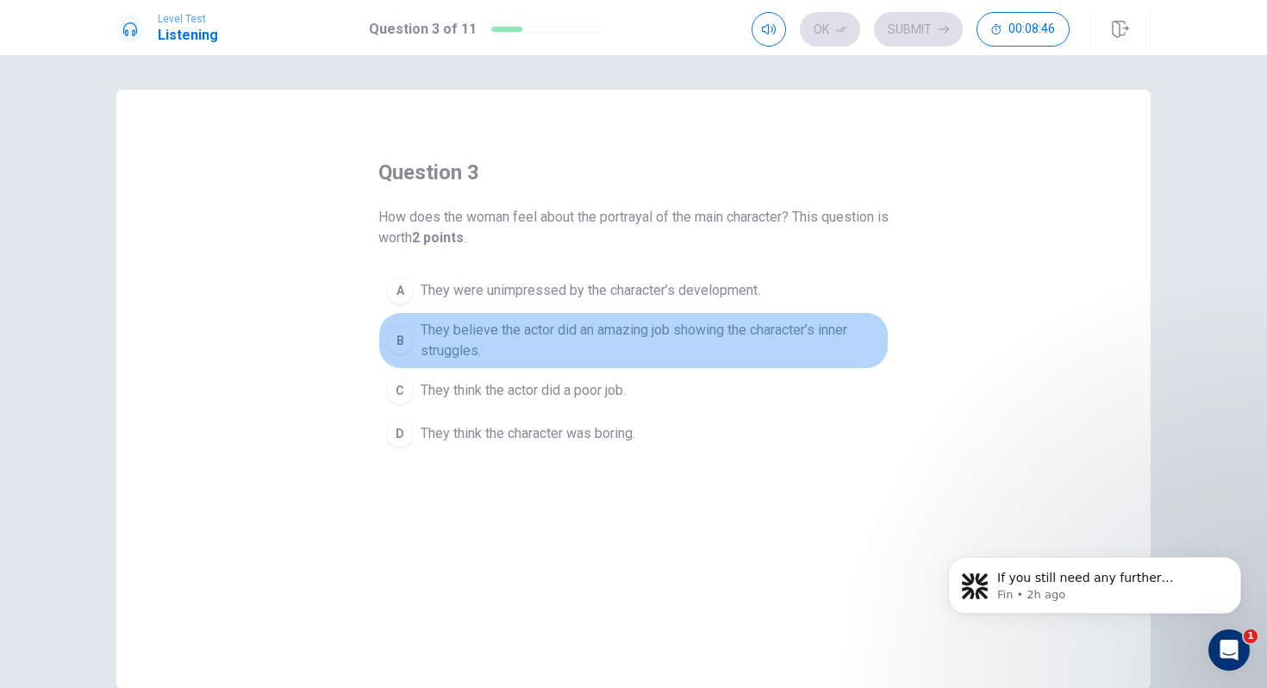
click at [402, 340] on div "B" at bounding box center [400, 341] width 28 height 28
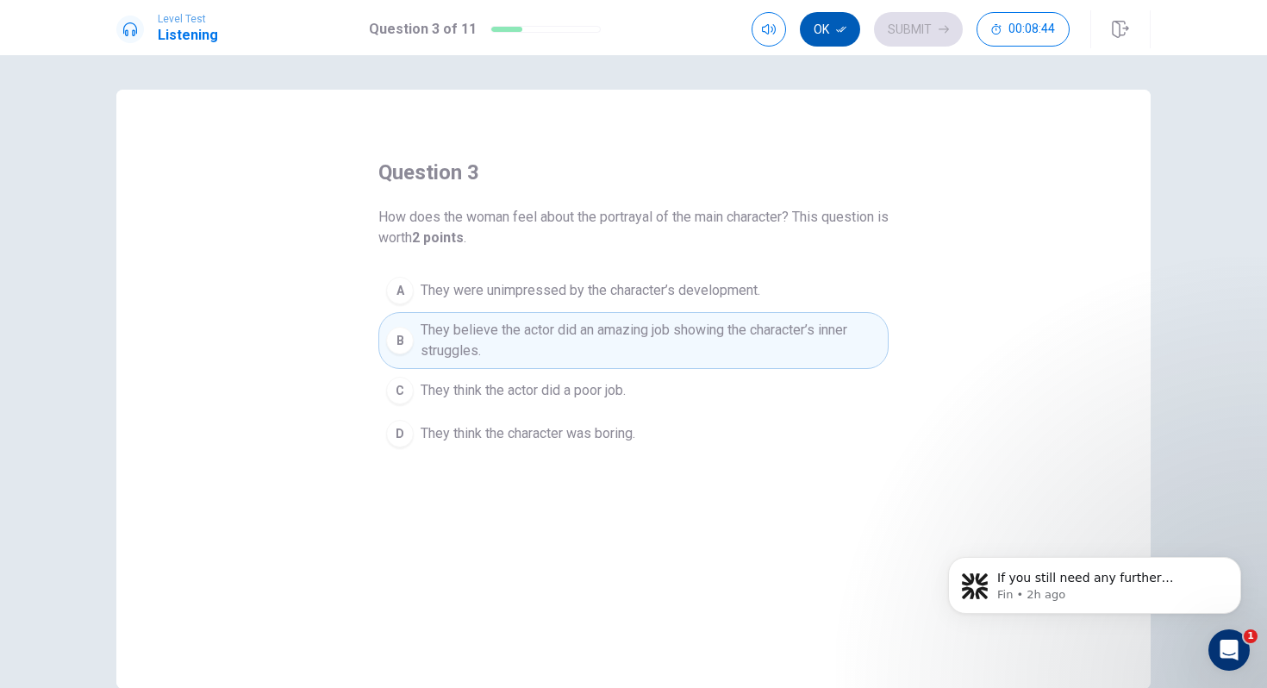
click at [837, 33] on icon "button" at bounding box center [841, 29] width 10 height 10
click at [893, 32] on button "Submit" at bounding box center [918, 29] width 89 height 34
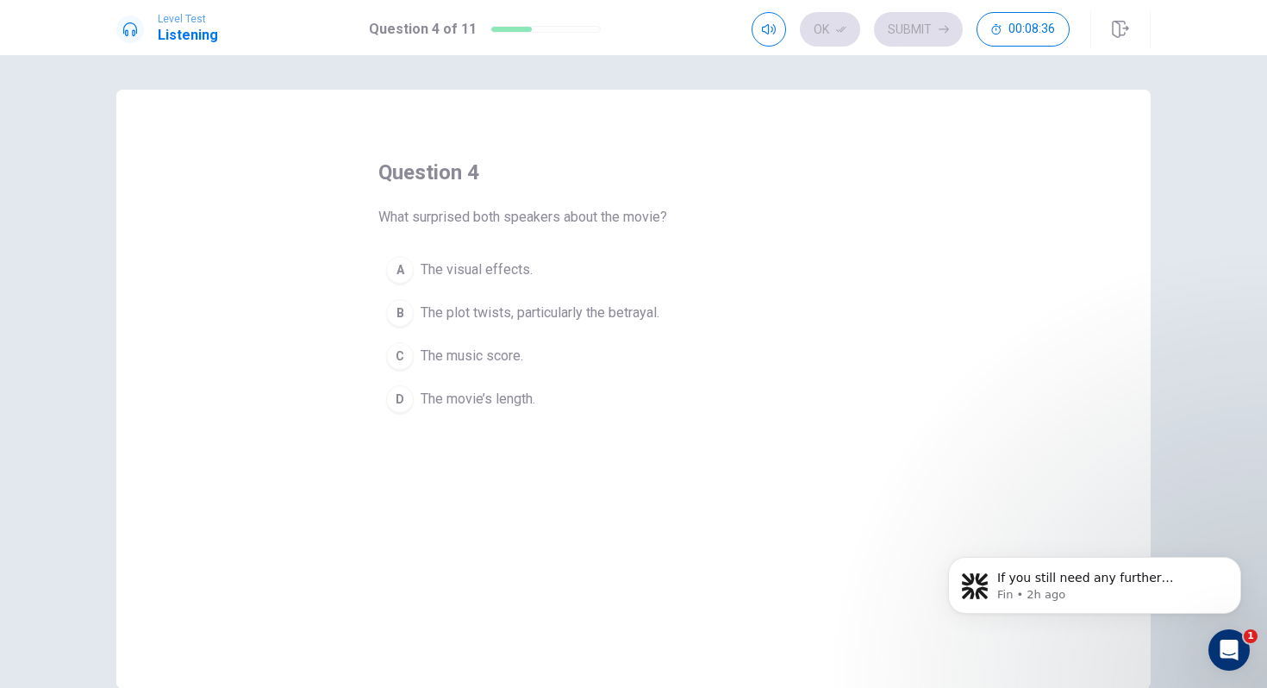
click at [398, 314] on div "B" at bounding box center [400, 313] width 28 height 28
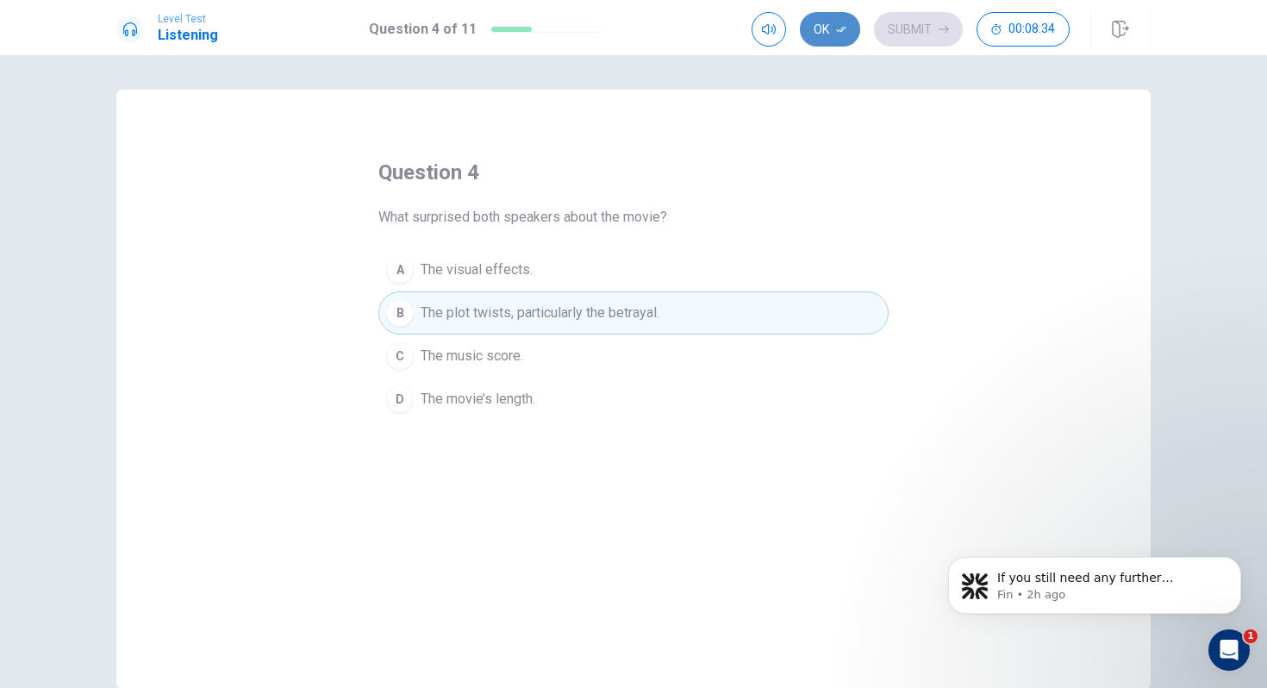
click at [826, 25] on button "Ok" at bounding box center [830, 29] width 60 height 34
click at [899, 28] on button "Submit" at bounding box center [918, 29] width 89 height 34
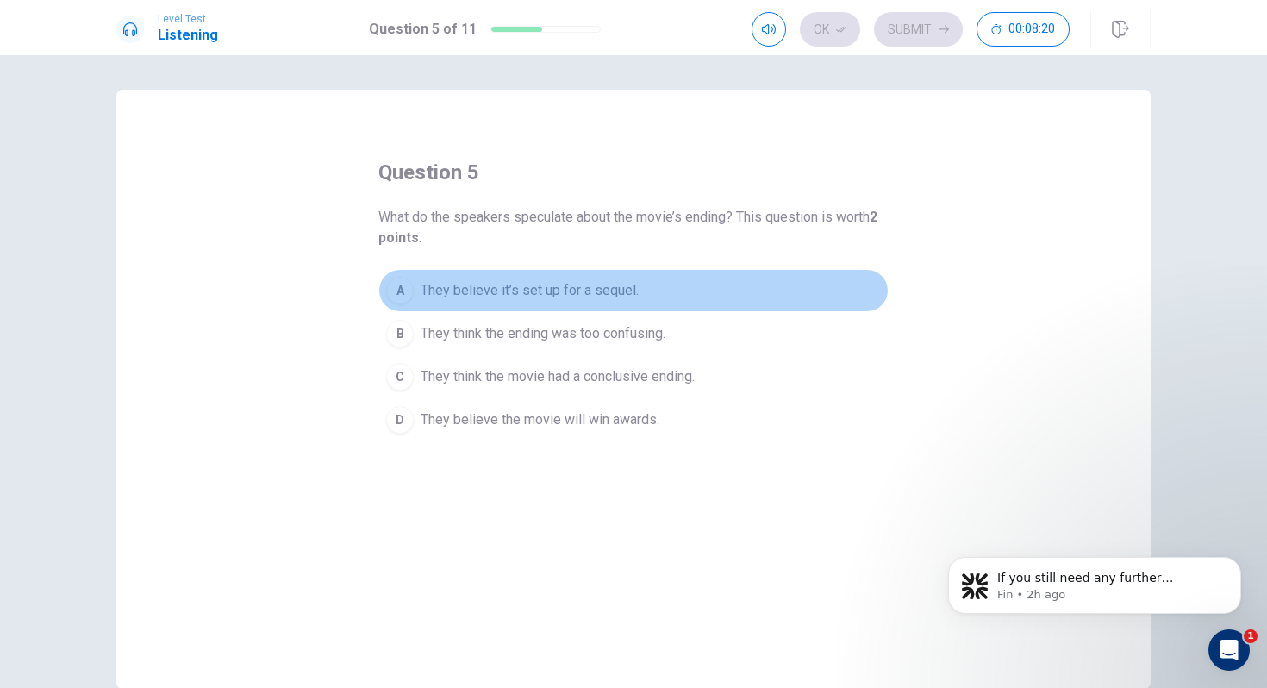
click at [396, 289] on div "A" at bounding box center [400, 291] width 28 height 28
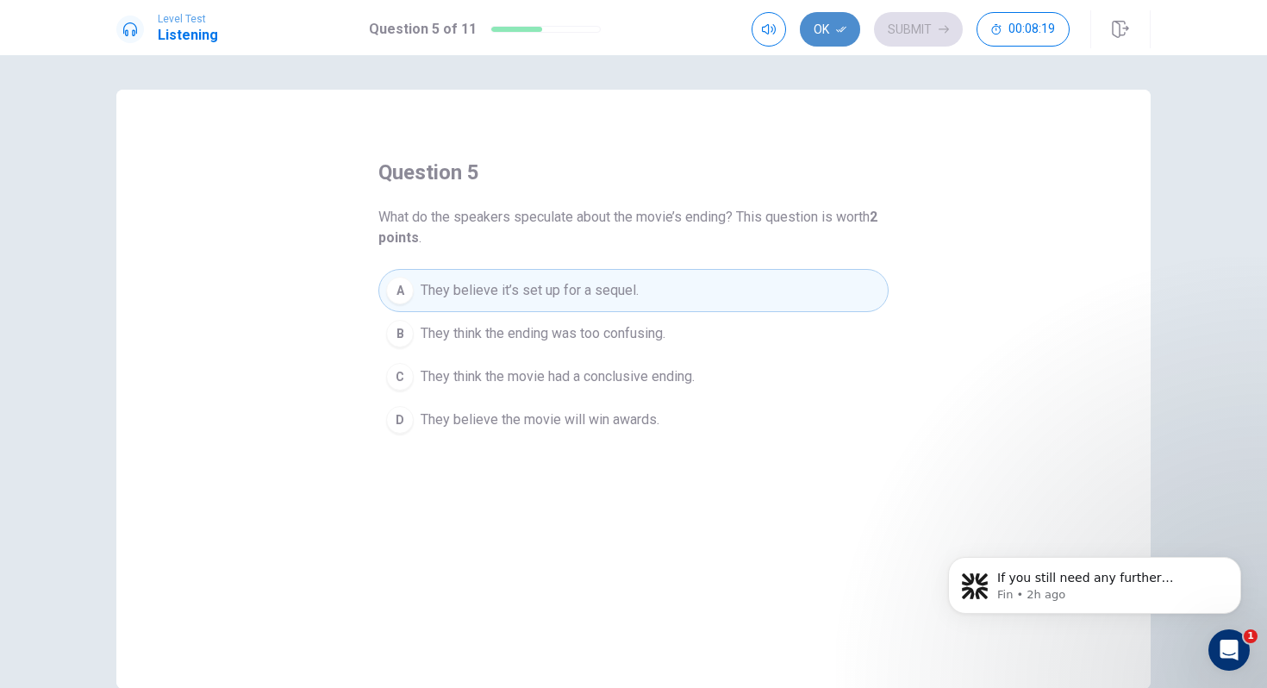
click at [825, 34] on button "Ok" at bounding box center [830, 29] width 60 height 34
click at [904, 34] on button "Submit" at bounding box center [918, 29] width 89 height 34
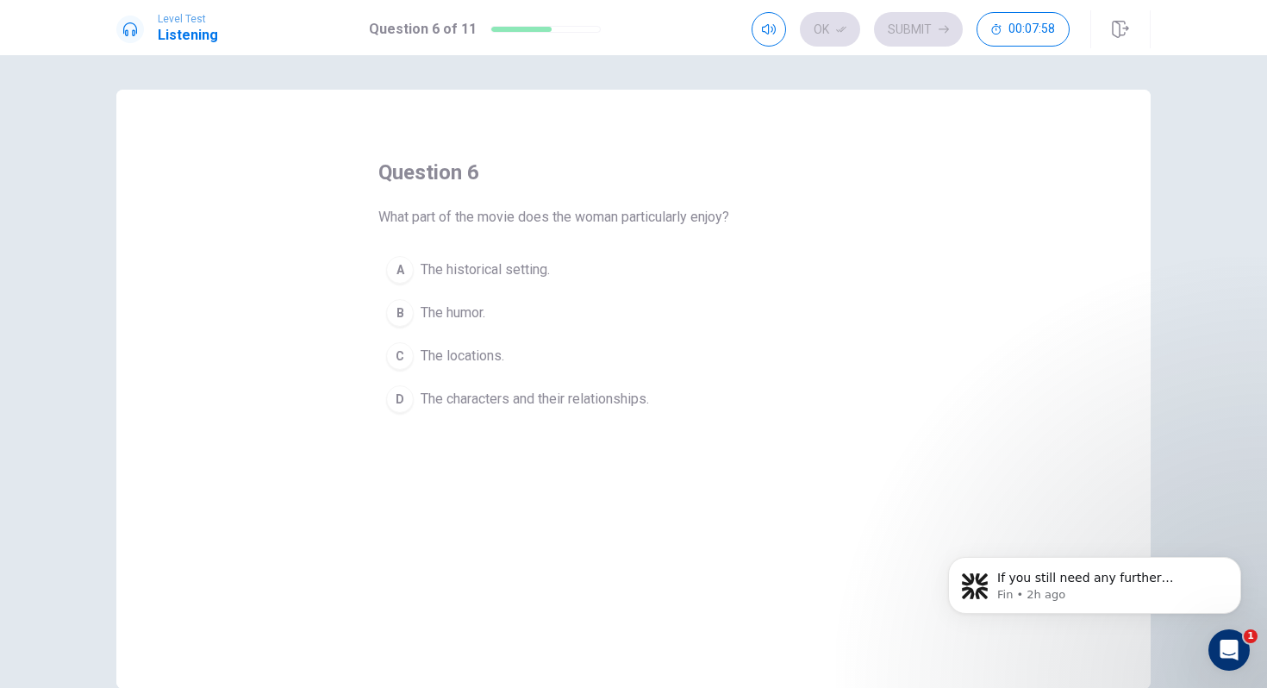
click at [402, 402] on div "D" at bounding box center [400, 399] width 28 height 28
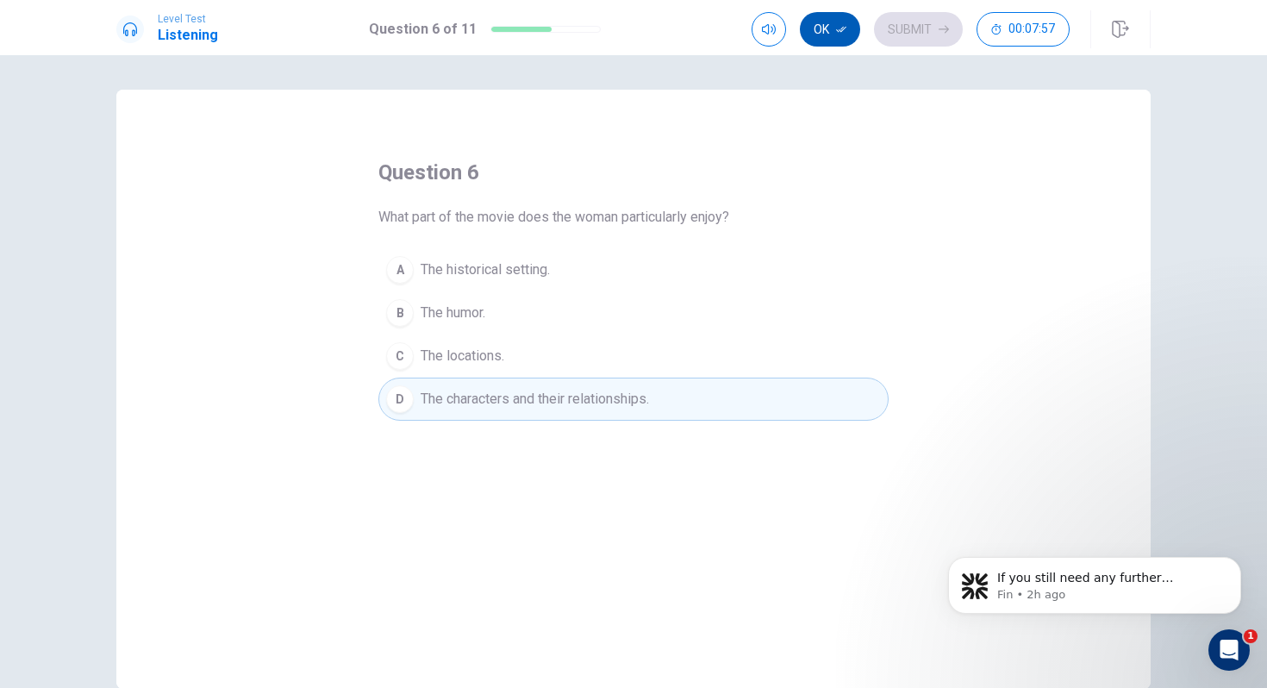
click at [831, 29] on button "Ok" at bounding box center [830, 29] width 60 height 34
click at [913, 36] on button "Submit" at bounding box center [918, 29] width 89 height 34
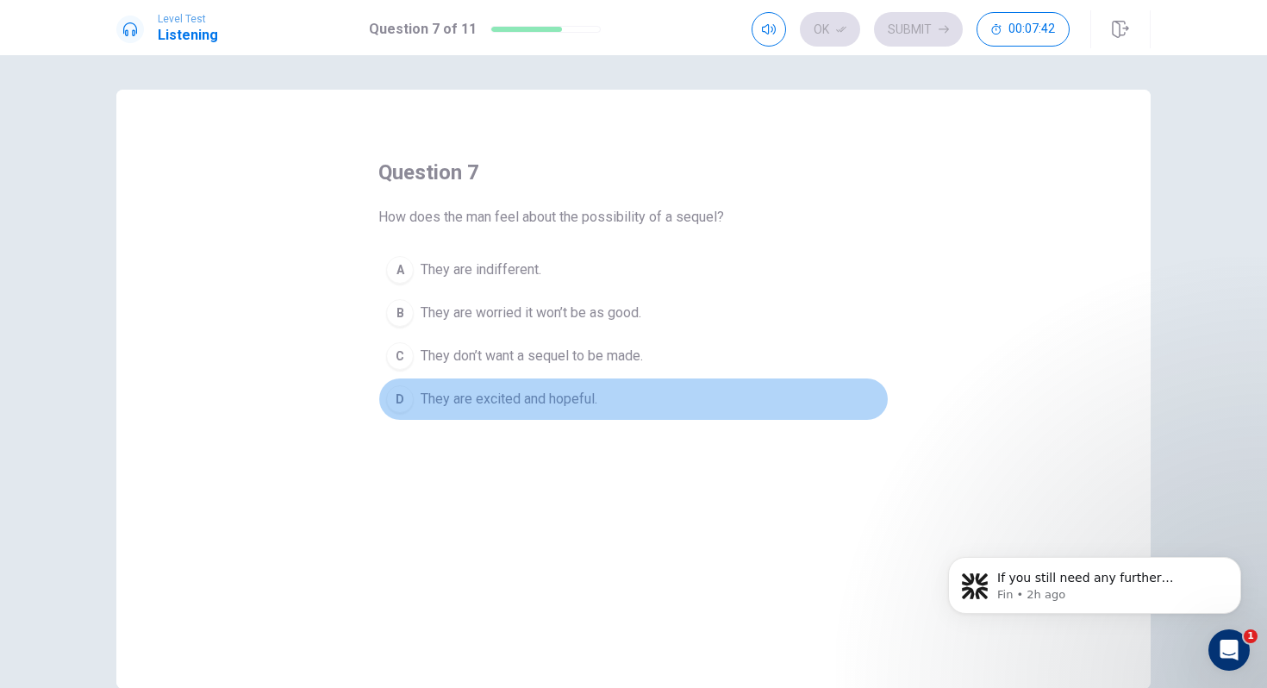
click at [396, 398] on div "D" at bounding box center [400, 399] width 28 height 28
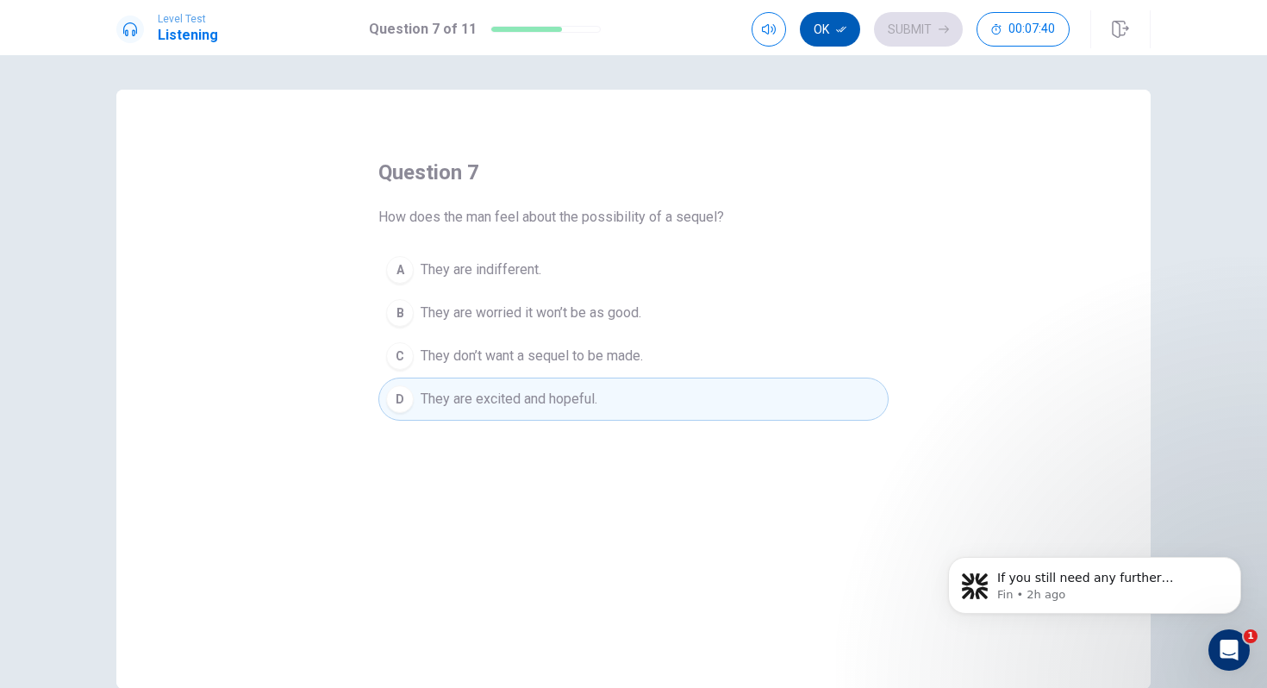
click at [829, 35] on button "Ok" at bounding box center [830, 29] width 60 height 34
click at [900, 30] on button "Submit" at bounding box center [918, 29] width 89 height 34
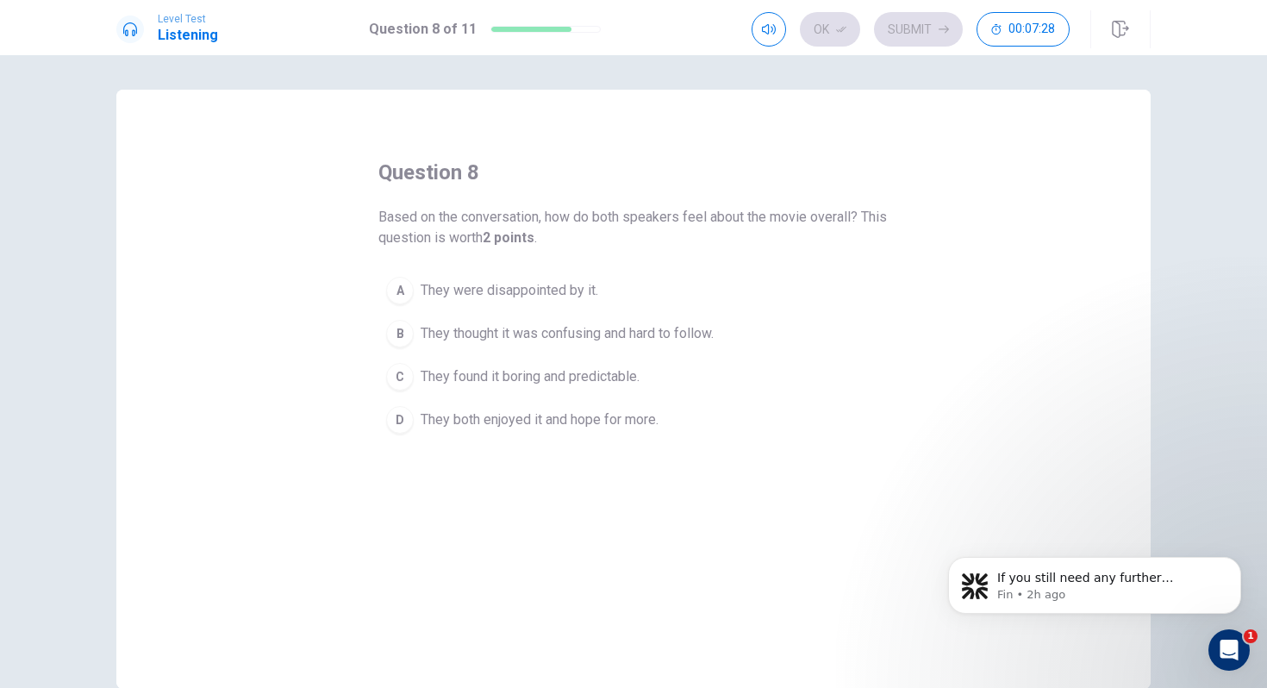
click at [401, 421] on div "D" at bounding box center [400, 420] width 28 height 28
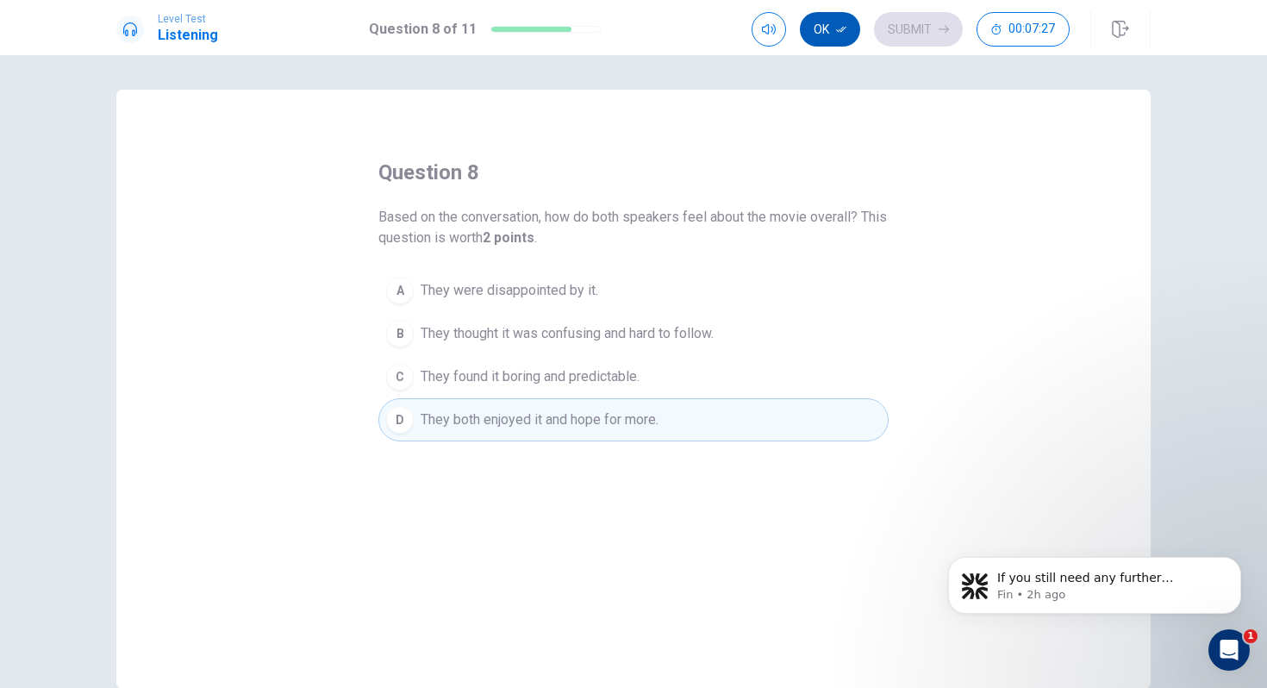
click at [821, 38] on button "Ok" at bounding box center [830, 29] width 60 height 34
click at [896, 24] on button "Submit" at bounding box center [918, 29] width 89 height 34
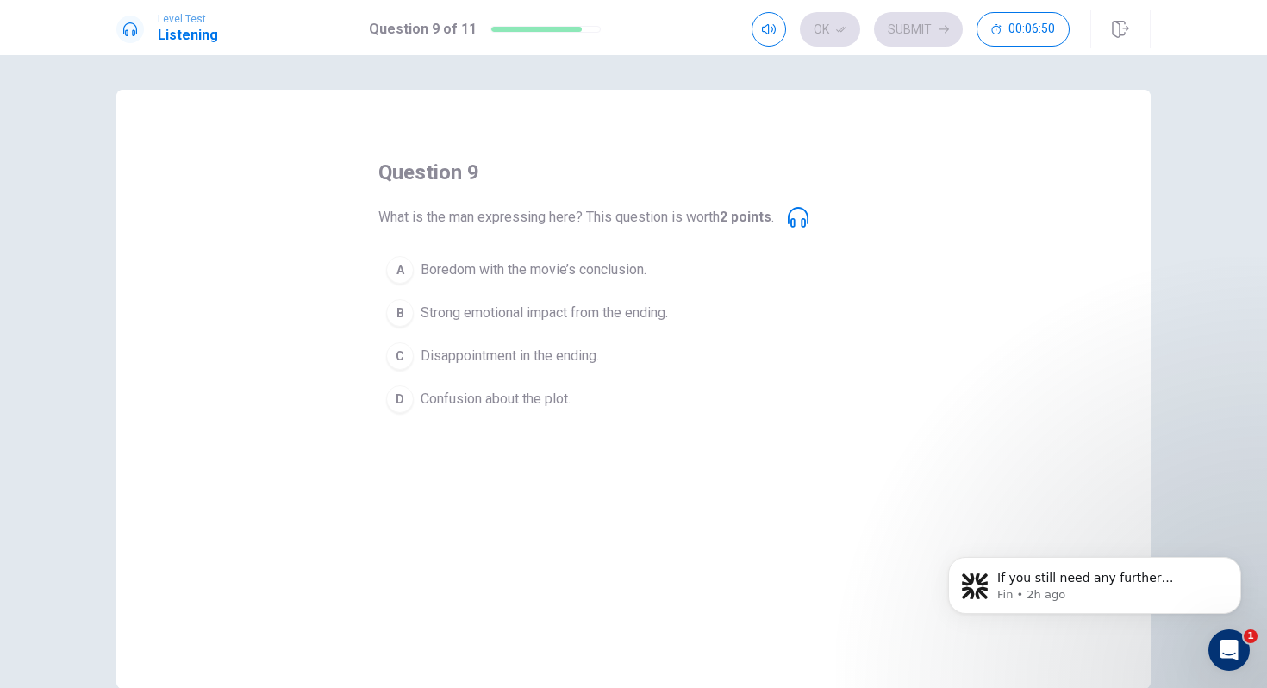
click at [406, 315] on div "B" at bounding box center [400, 313] width 28 height 28
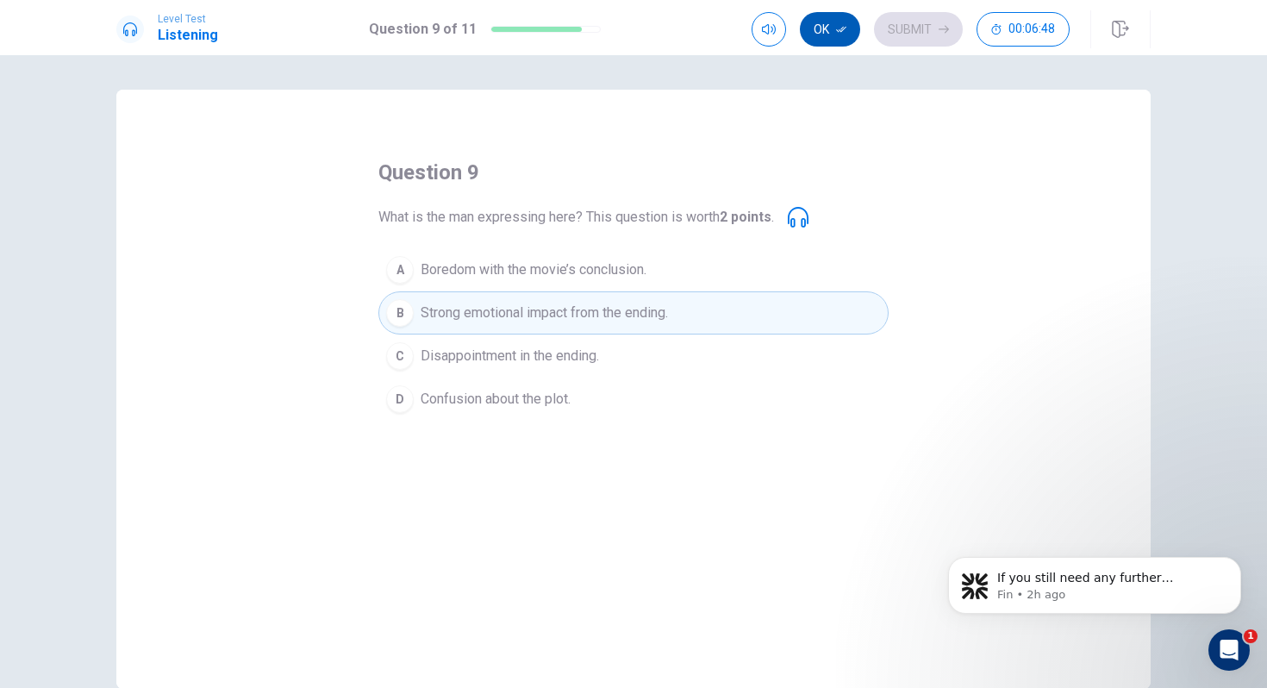
click at [820, 28] on button "Ok" at bounding box center [830, 29] width 60 height 34
click at [911, 24] on button "Submit" at bounding box center [918, 29] width 89 height 34
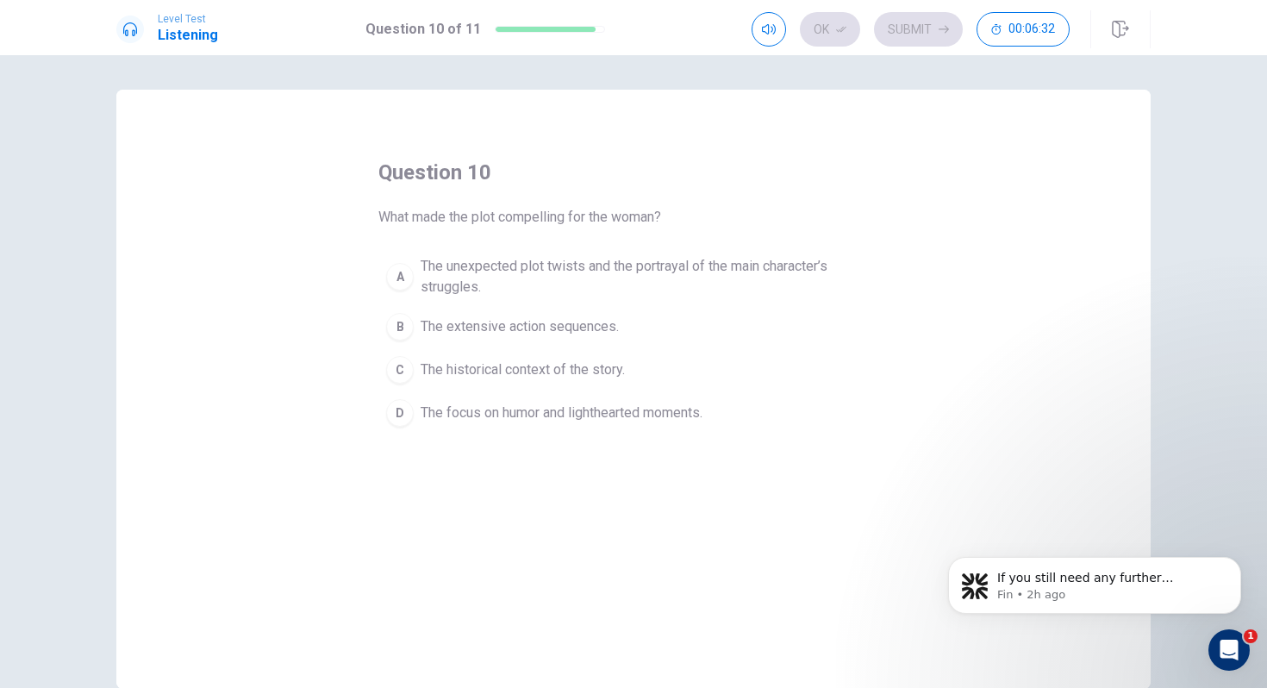
click at [394, 273] on div "A" at bounding box center [400, 277] width 28 height 28
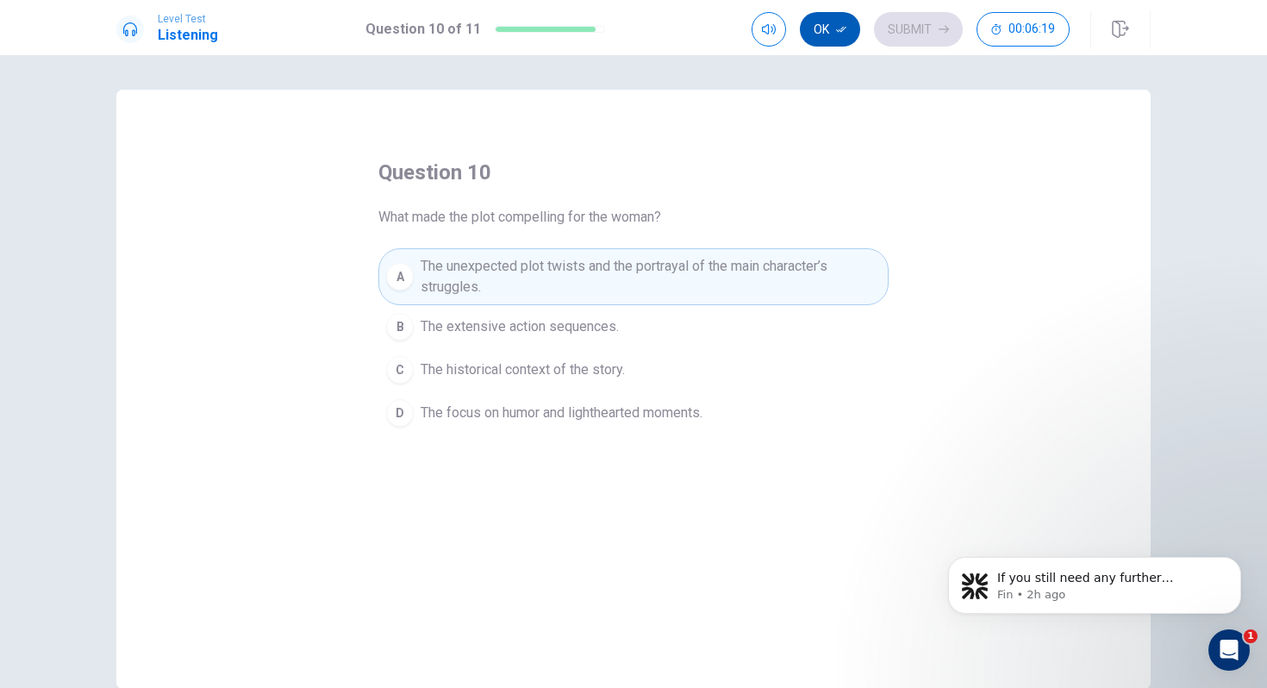
click at [832, 37] on button "Ok" at bounding box center [830, 29] width 60 height 34
click at [895, 28] on button "Submit" at bounding box center [918, 29] width 89 height 34
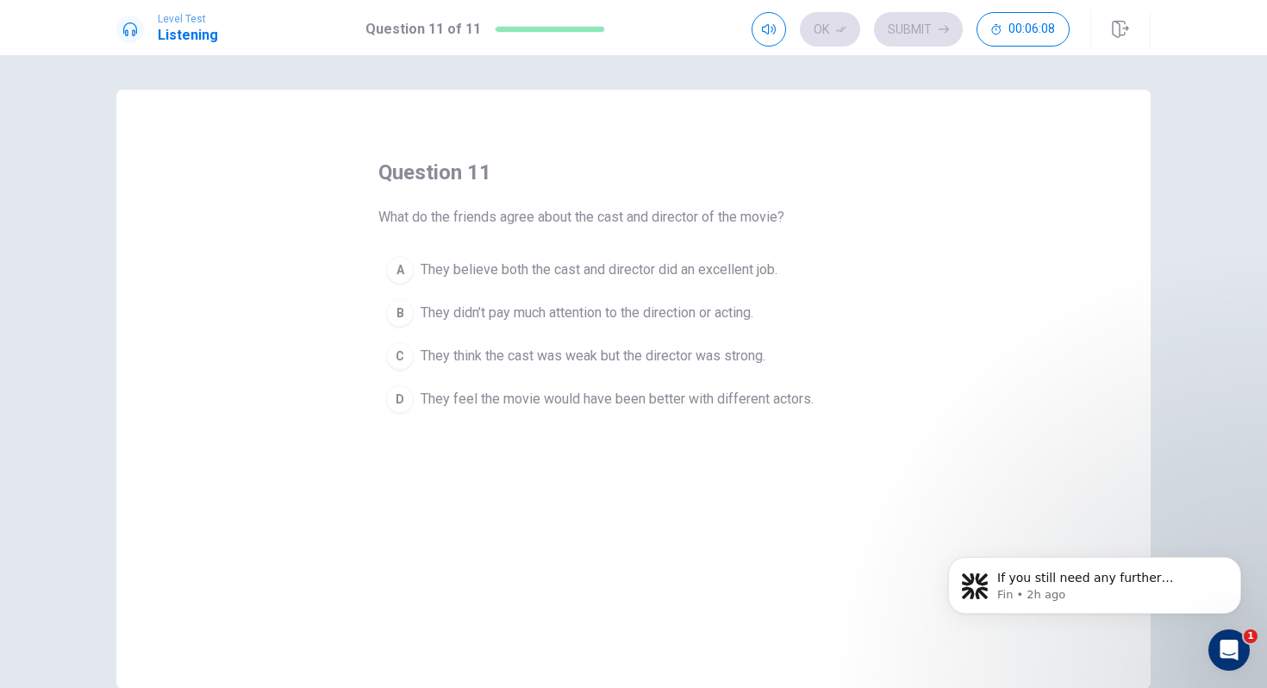
click at [396, 271] on div "A" at bounding box center [400, 270] width 28 height 28
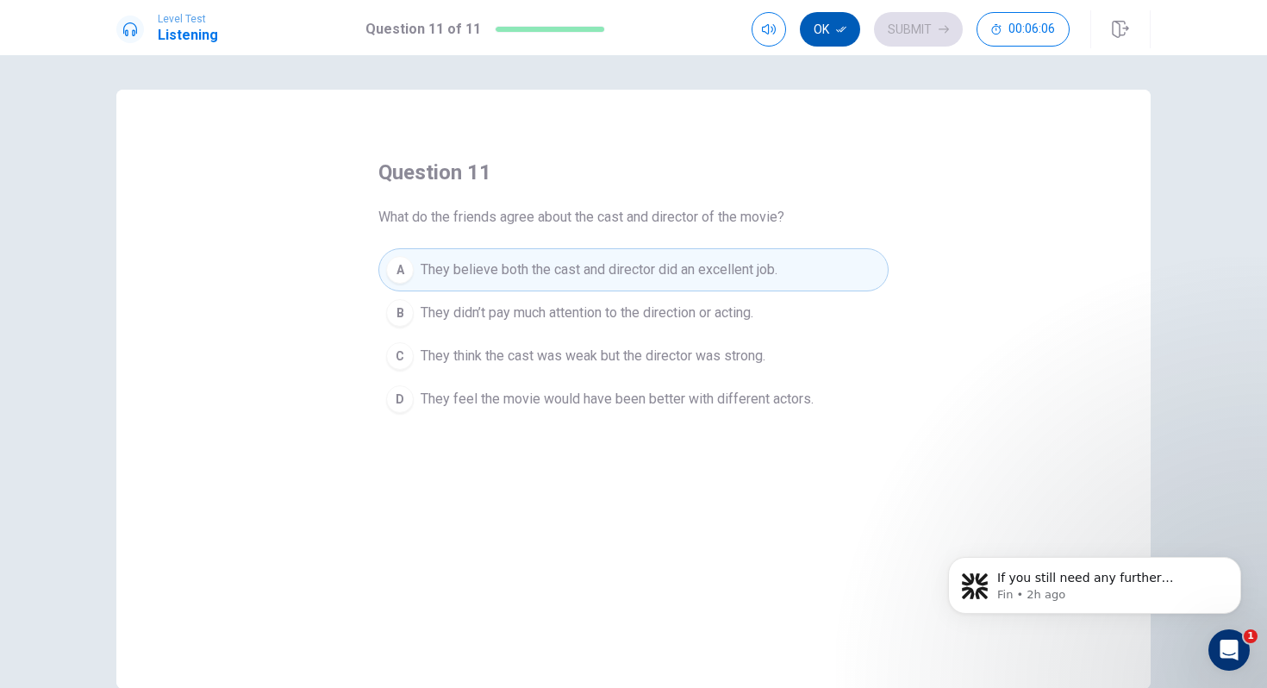
click at [822, 29] on button "Ok" at bounding box center [830, 29] width 60 height 34
click at [910, 31] on button "Submit" at bounding box center [918, 29] width 89 height 34
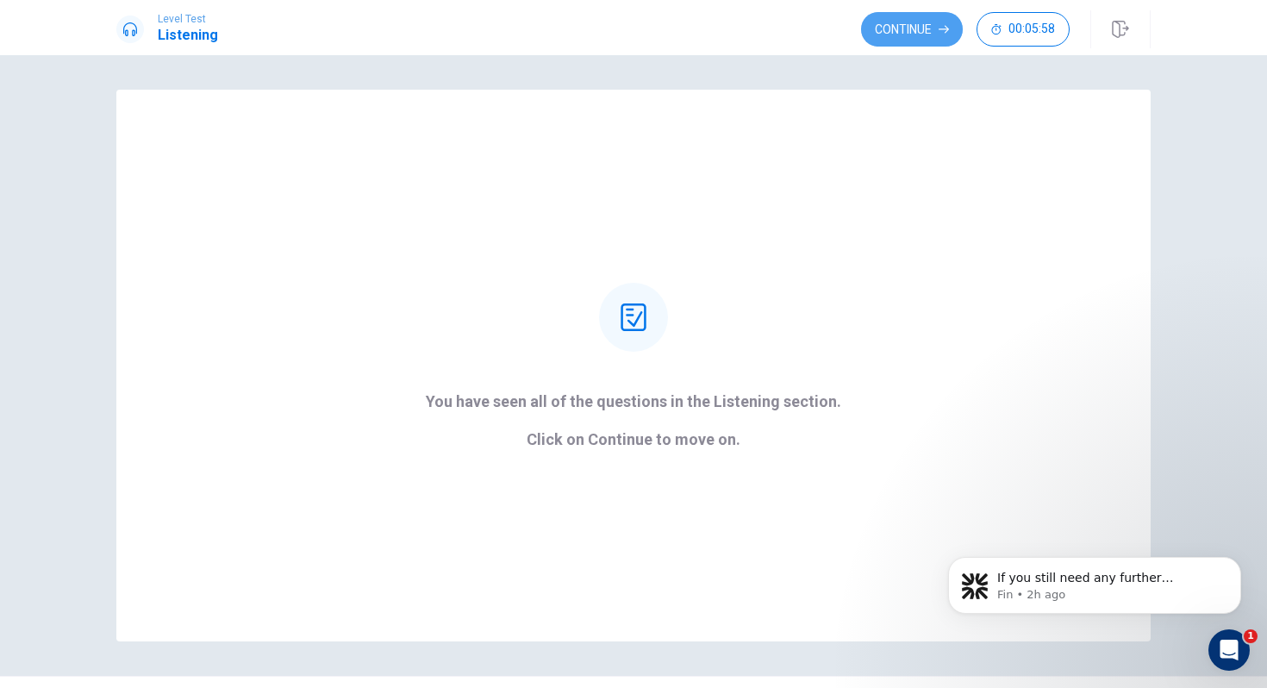
click at [910, 31] on button "Continue" at bounding box center [912, 29] width 102 height 34
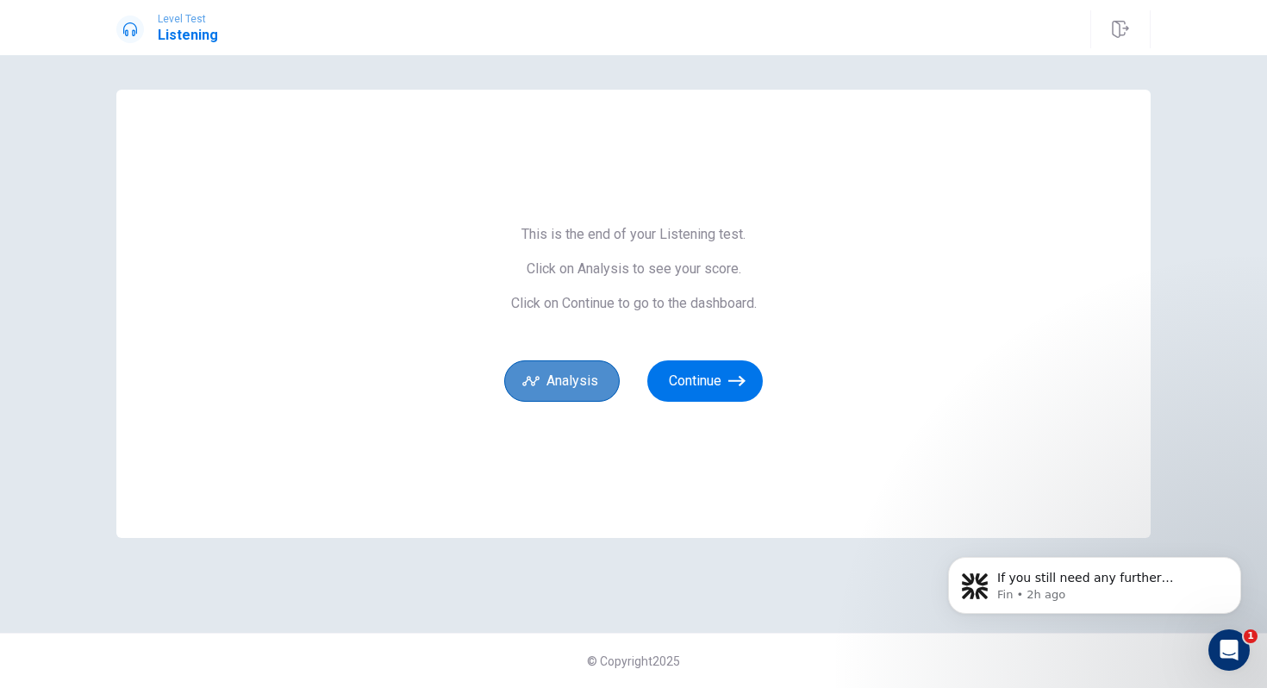
click at [550, 395] on button "Analysis" at bounding box center [561, 380] width 115 height 41
